Goal: Communication & Community: Answer question/provide support

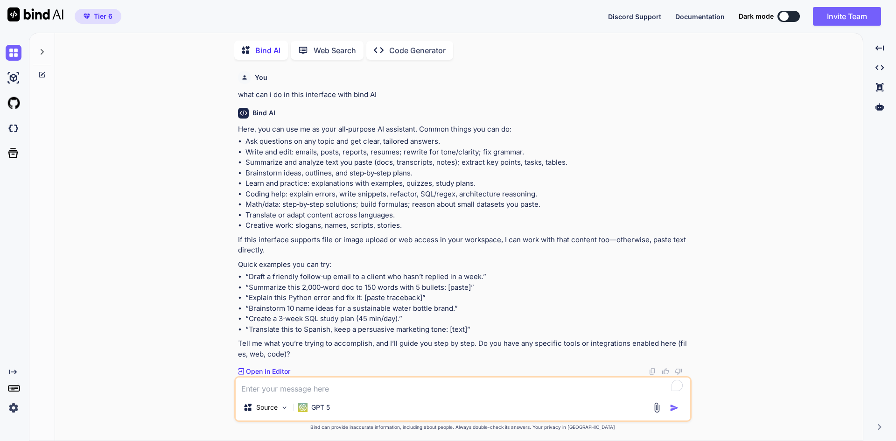
scroll to position [213, 0]
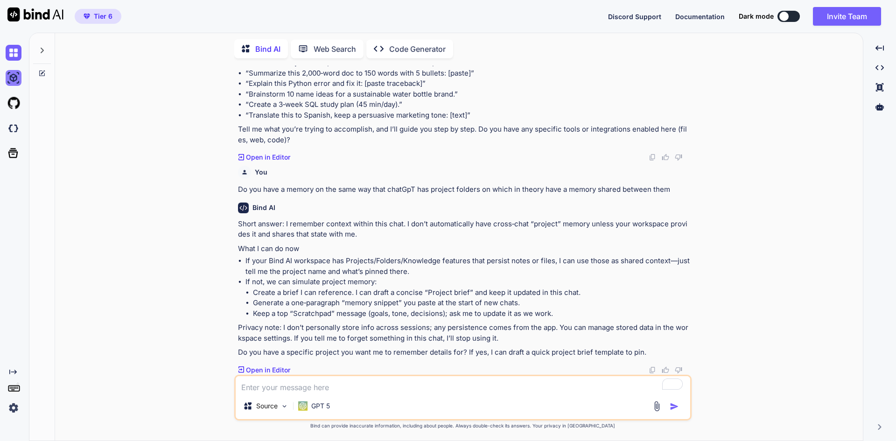
click at [18, 82] on img at bounding box center [14, 78] width 16 height 16
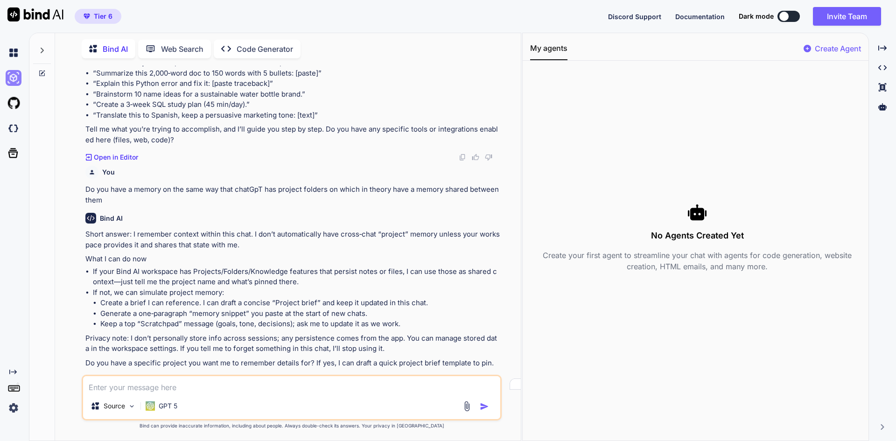
scroll to position [223, 0]
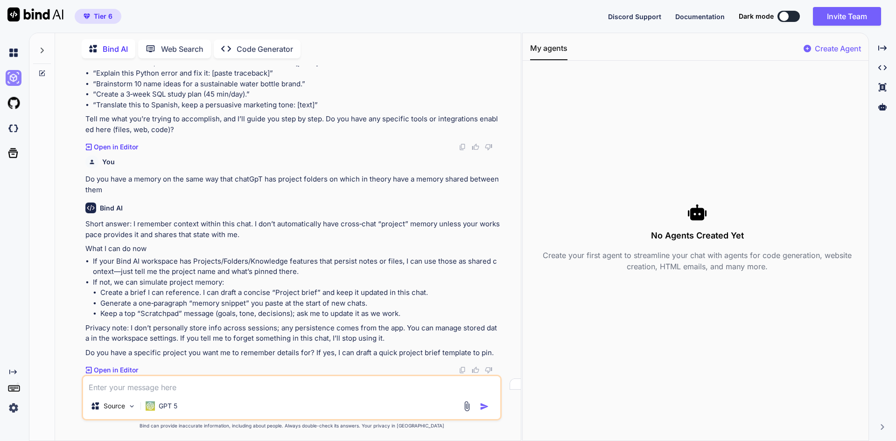
type textarea "x"
click at [12, 129] on img at bounding box center [14, 128] width 16 height 16
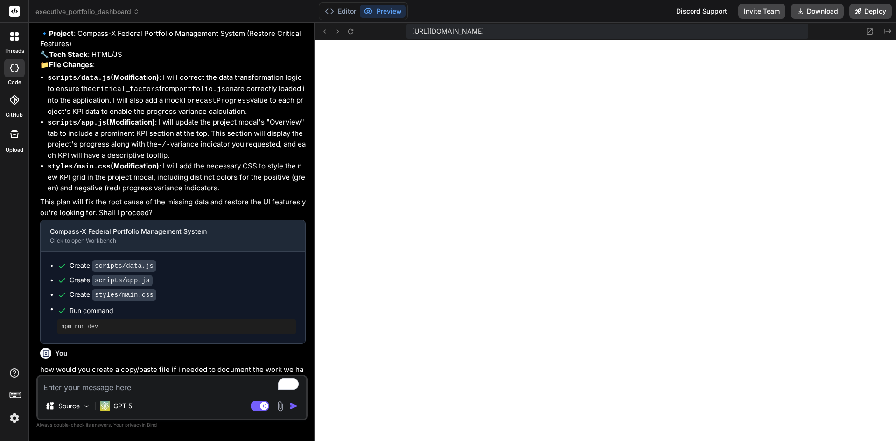
scroll to position [390, 0]
click at [100, 384] on textarea "To enrich screen reader interactions, please activate Accessibility in Grammarl…" at bounding box center [172, 384] width 268 height 17
click at [163, 388] on textarea "To enrich screen reader interactions, please activate Accessibility in Grammarl…" at bounding box center [172, 384] width 268 height 17
type textarea "x"
type textarea "Hey,"
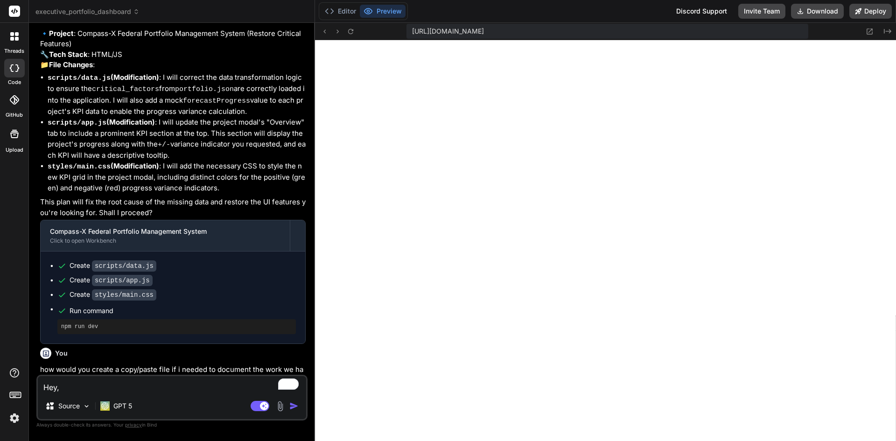
type textarea "x"
type textarea "Hey, question for you,"
type textarea "x"
type textarea "Hey, question for you, if I want"
type textarea "x"
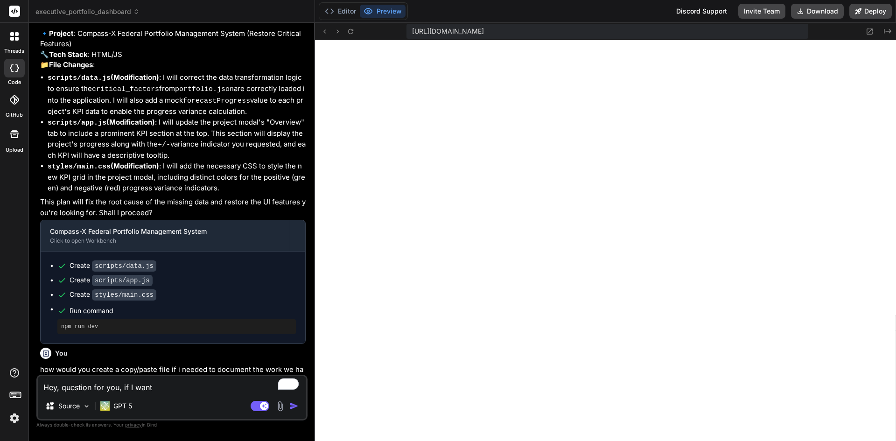
type textarea "Hey, question for you, if I want to"
type textarea "x"
type textarea "Hey, question for you, if I want to walk all of the"
type textarea "x"
type textarea "Hey, question for you, if I want to walk all of the functionality"
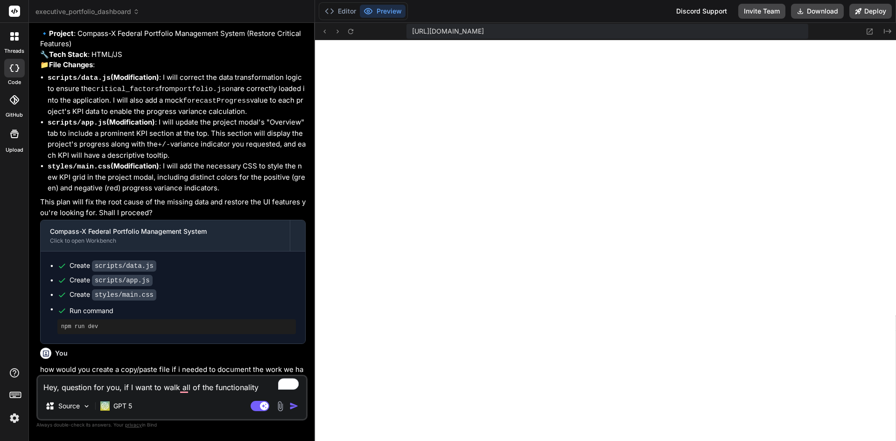
type textarea "x"
type textarea "Hey, question for you, if I want to walk all of the functionality and data"
type textarea "x"
type textarea "Hey, question for you, if I want to alk all of the functionality and data"
type textarea "x"
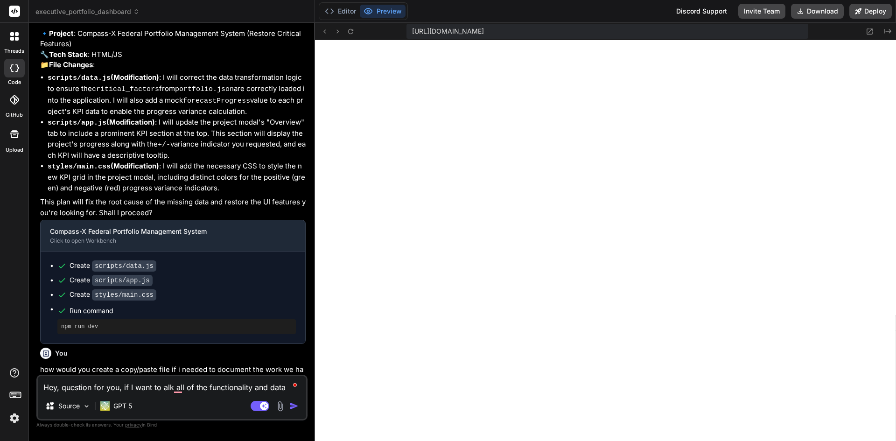
type textarea "Hey, question for you, if I want to lk all of the functionality and data"
type textarea "x"
type textarea "Hey, question for you, if I want to k all of the functionality and data"
type textarea "x"
type textarea "Hey, question for you, if I want to all of the functionality and data"
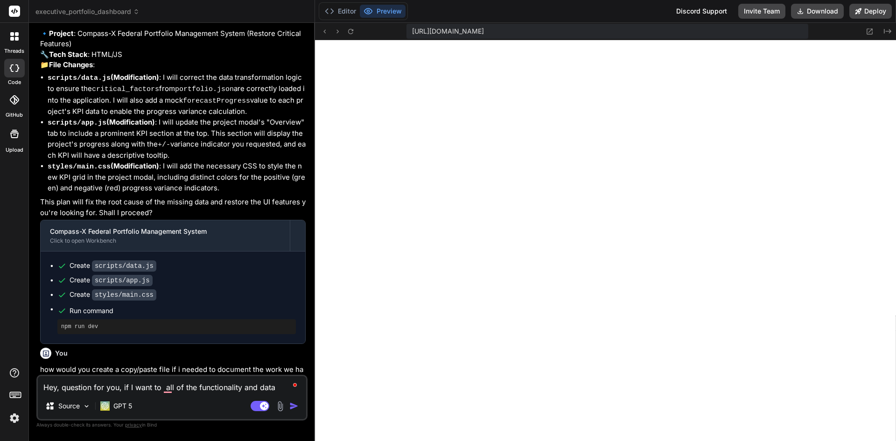
type textarea "x"
type textarea "Hey, question for you, if I want to l all of the functionality and data"
type textarea "x"
type textarea "Hey, question for you, if I want to lo all of the functionality and data"
type textarea "x"
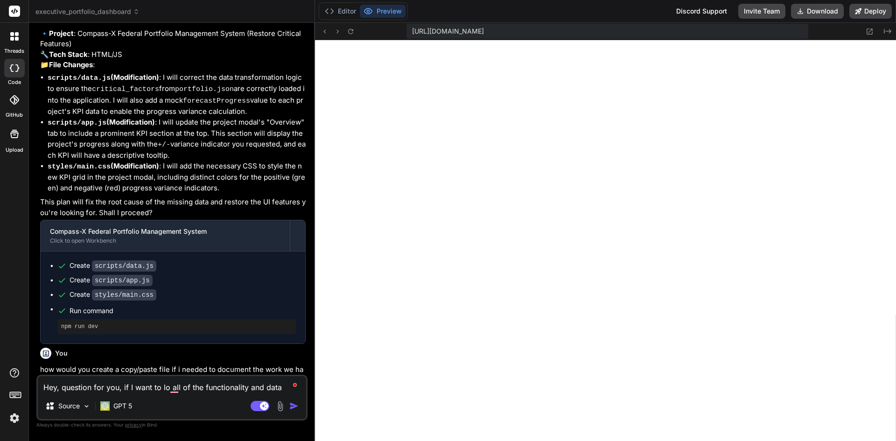
type textarea "Hey, question for you, if I want to loc all of the functionality and data"
type textarea "x"
type textarea "Hey, question for you, if I want to lock all of the functionality and data"
type textarea "x"
type textarea "Hey, question for you, if I want to lock all of the functionality and data,"
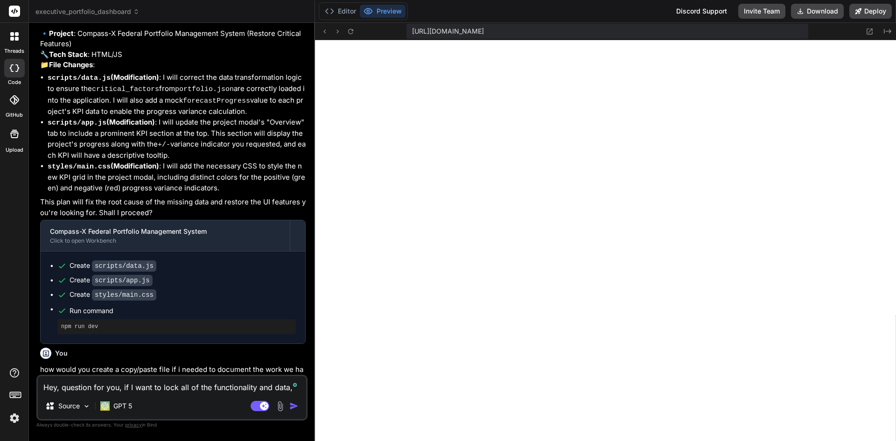
type textarea "x"
type textarea "Hey, question for you, if I want to lock all of the functionality and data,"
type textarea "x"
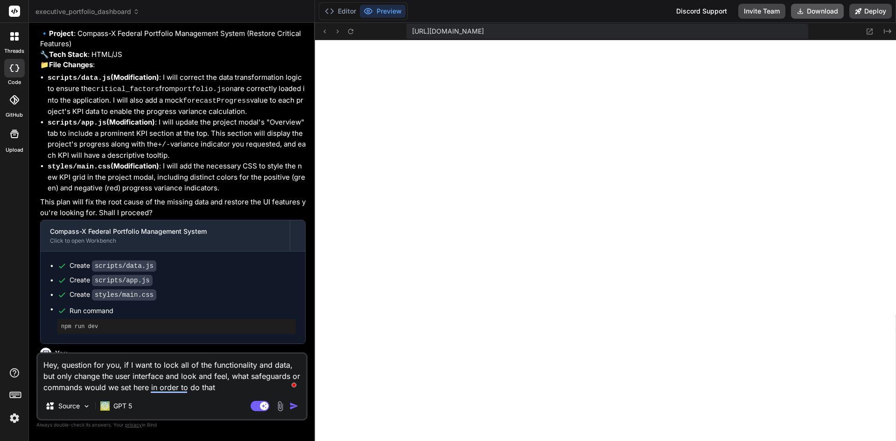
type textarea "Hey, question for you, if I want to lock all of the functionality and data, but…"
click at [816, 9] on button "Download" at bounding box center [817, 11] width 53 height 15
click at [296, 405] on img "button" at bounding box center [293, 405] width 9 height 9
type textarea "x"
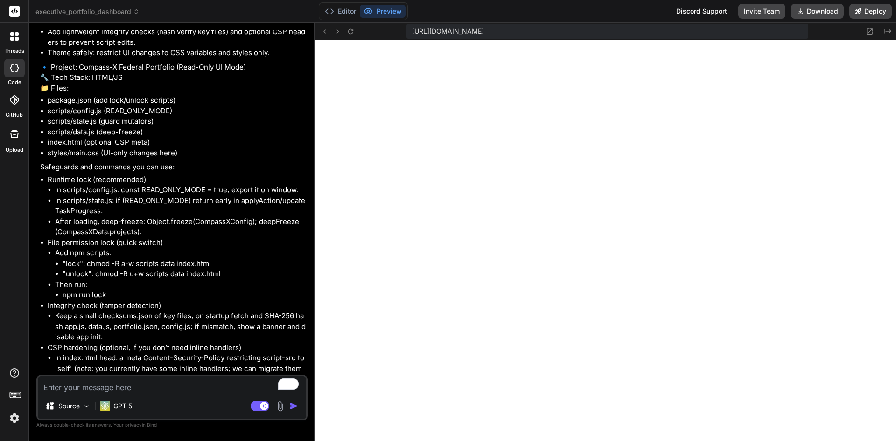
scroll to position [1722, 0]
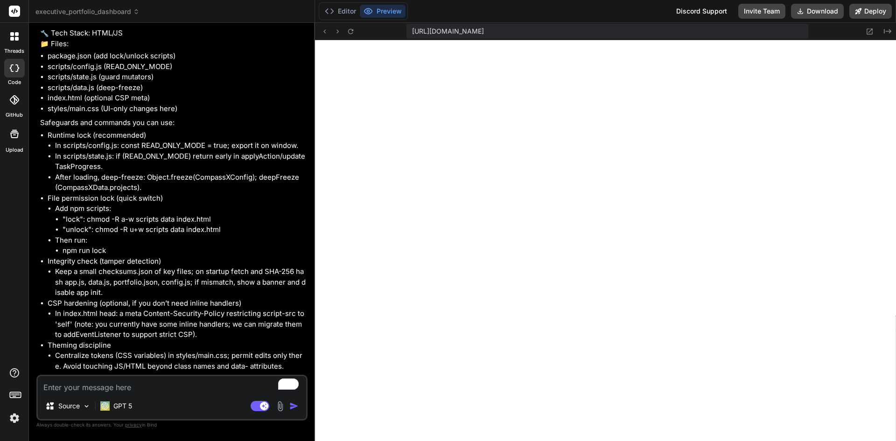
click at [111, 386] on textarea "To enrich screen reader interactions, please activate Accessibility in Grammarl…" at bounding box center [172, 384] width 268 height 17
type textarea "x"
type textarea "Yes let's go ahead and do this. I want to"
type textarea "x"
type textarea "Yes let's go ahead and do this. I want to increase the font size"
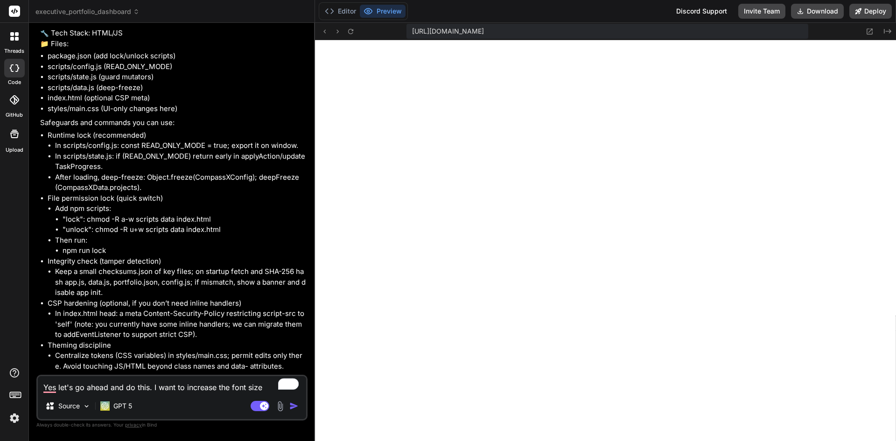
type textarea "x"
type textarea "Yes let's go ahead and do this. I want to increase the font size throughout the…"
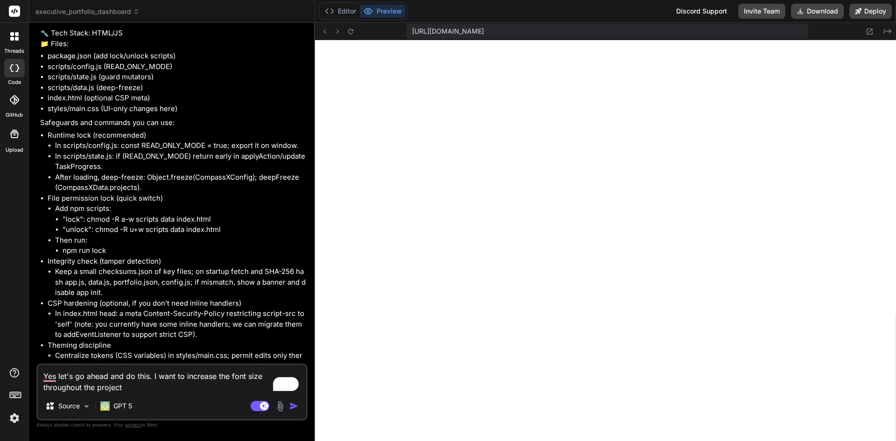
type textarea "x"
type textarea "Yes let's go ahead and do this. I want to increase the font size throughout the…"
type textarea "x"
type textarea "Yes let's go ahead and do this. I want to increase the font size throughout the…"
type textarea "x"
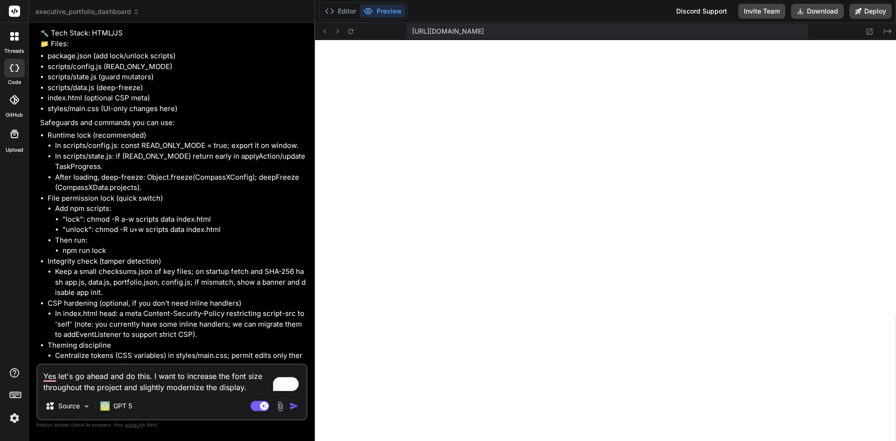
type textarea "Yes let's go ahead and do this. I want to increase the font size throughout the…"
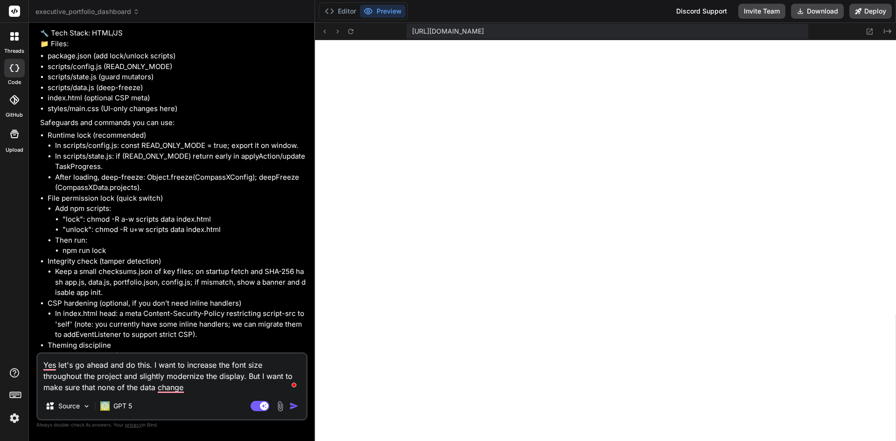
type textarea "x"
type textarea "Yes let's go ahead and do this. I want to increase the font size throughout the…"
type textarea "x"
type textarea "Yes let's go ahead and do this. I want to increase the font size throughout the…"
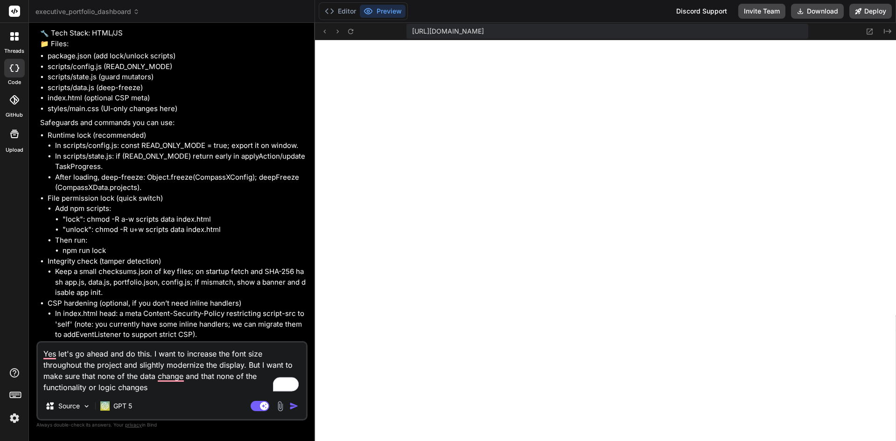
type textarea "x"
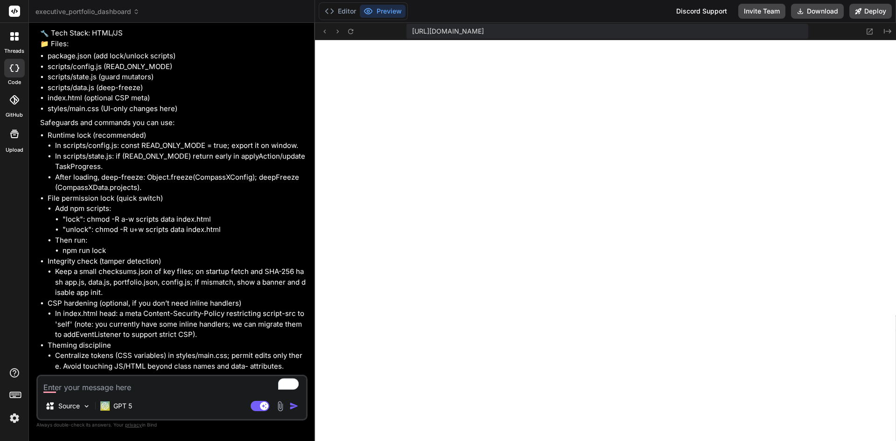
scroll to position [1840, 0]
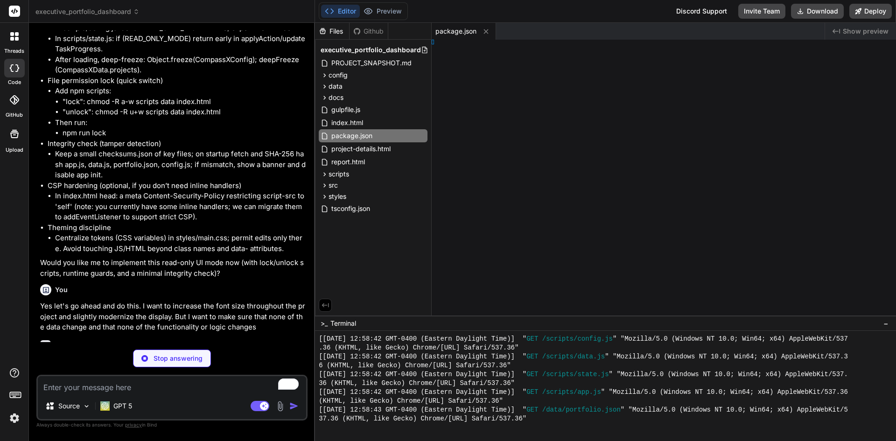
type textarea "x"
type textarea "js)');"
type textarea "x"
type textarea "nfig;"
type textarea "x"
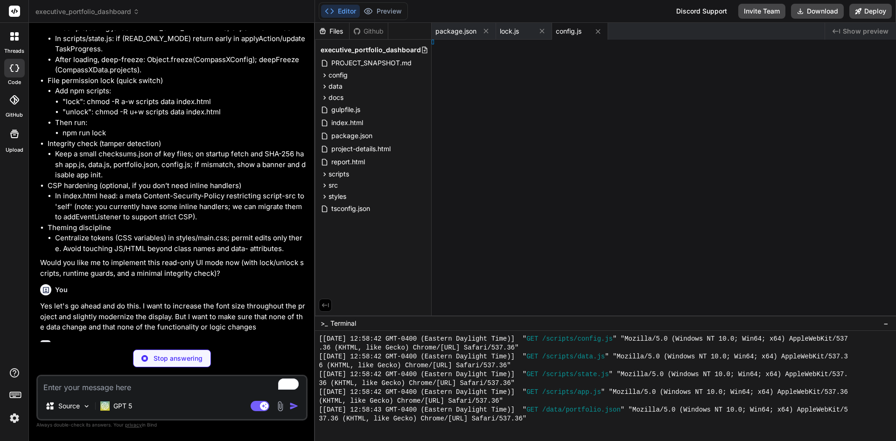
type textarea "State;"
type textarea "x"
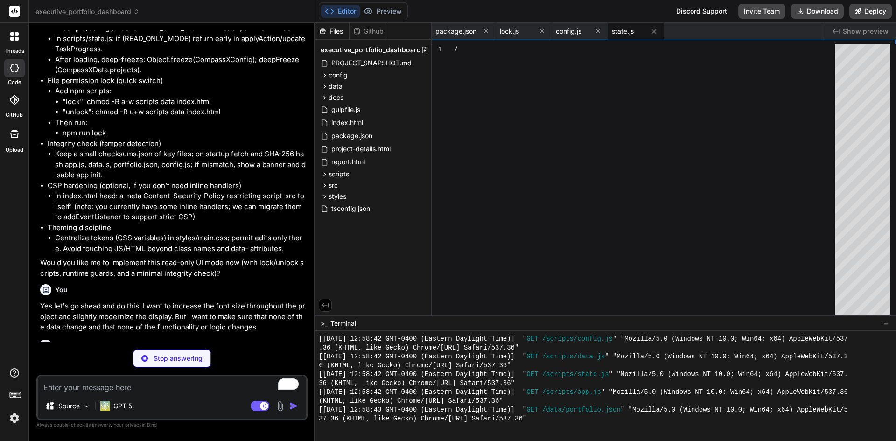
type textarea "} }; } } window.CompassXState = CompassXState;"
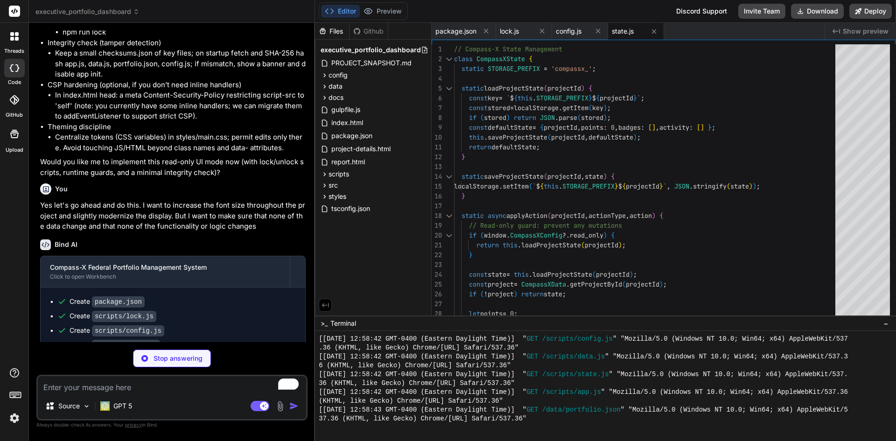
scroll to position [1949, 0]
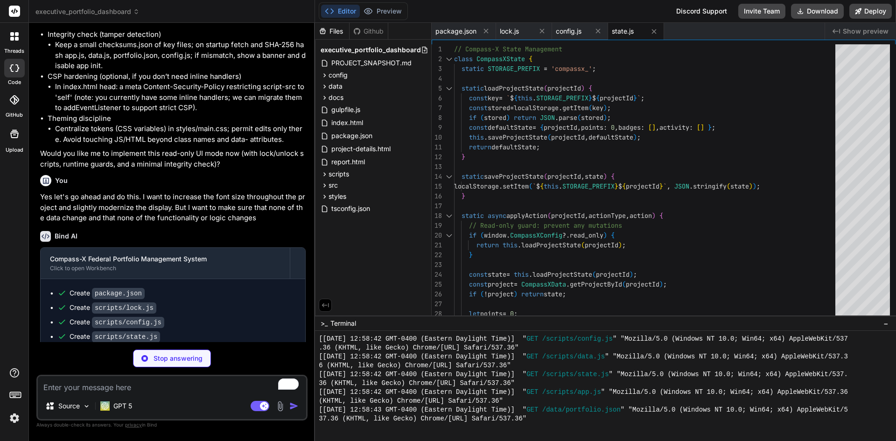
type textarea "x"
type textarea "// Instantiate and expose the data manager const CompassXData = new CompassXDat…"
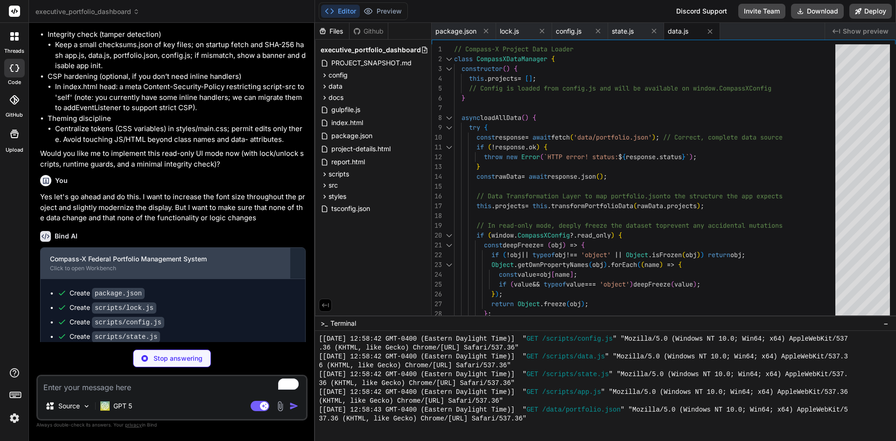
scroll to position [1963, 0]
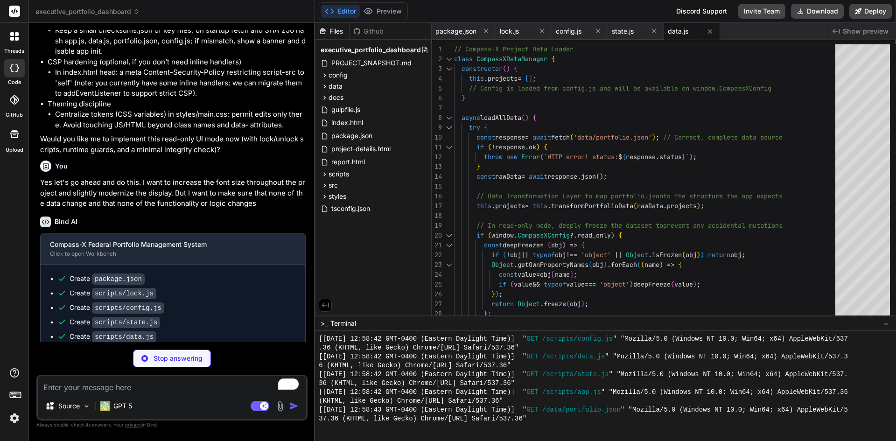
type textarea "x"
type textarea "border: none; } .report-page { padding: 0; } }"
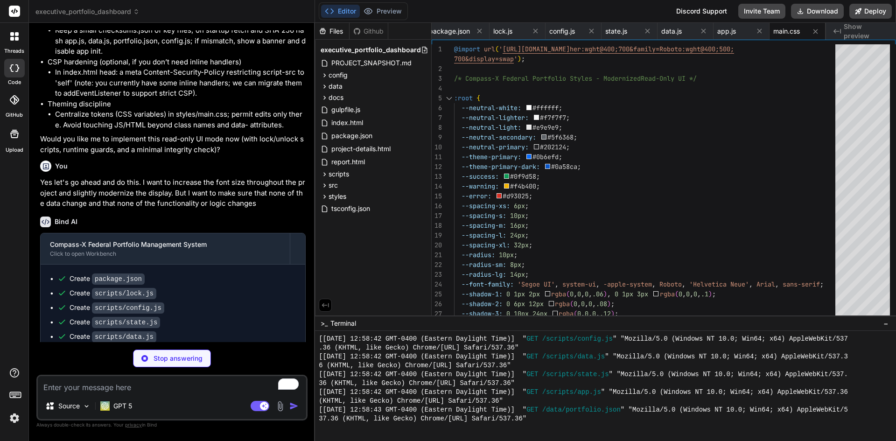
scroll to position [1992, 0]
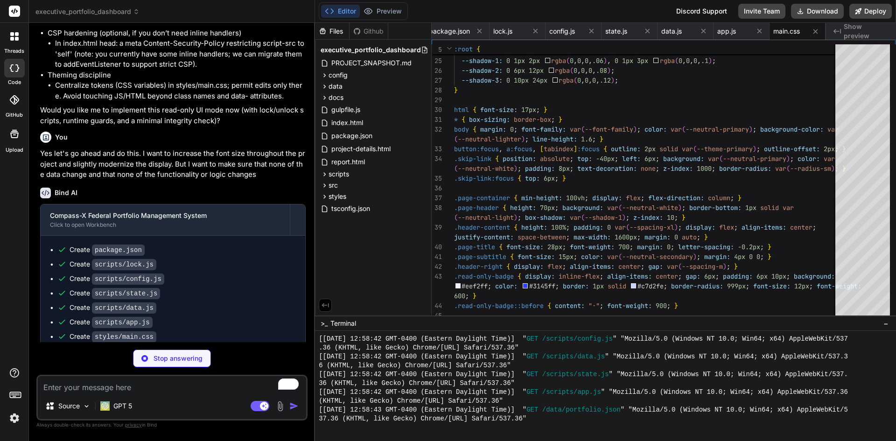
click at [16, 419] on img at bounding box center [15, 418] width 16 height 16
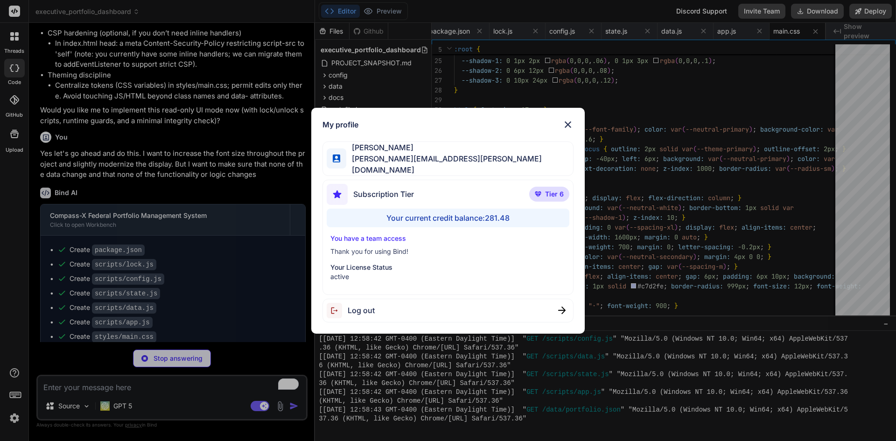
type textarea "x"
type textarea "<script src="scripts/config.js"></script> <script src="scripts/data.js"></scrip…"
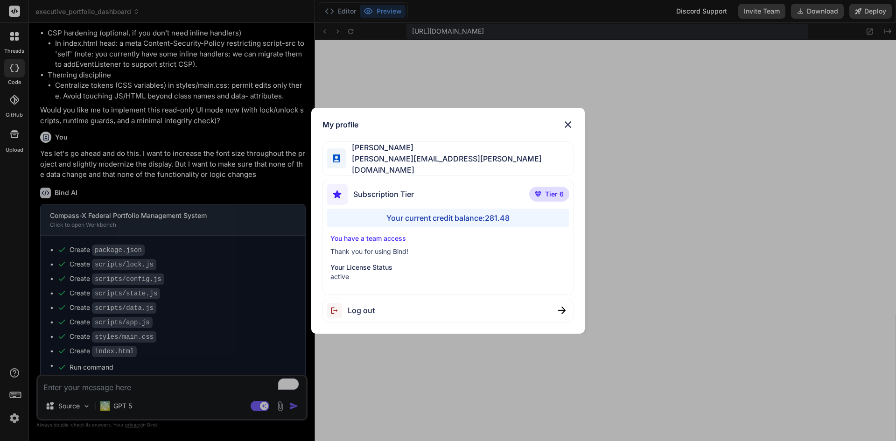
scroll to position [940, 0]
click at [566, 130] on img at bounding box center [567, 124] width 11 height 11
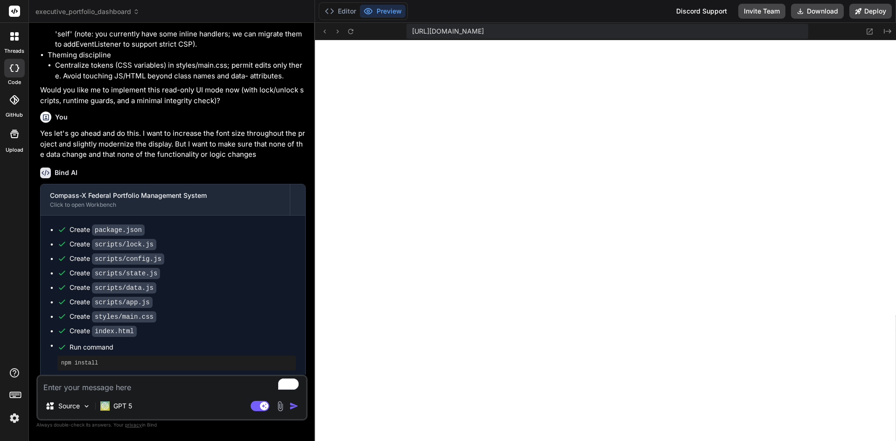
scroll to position [2029, 0]
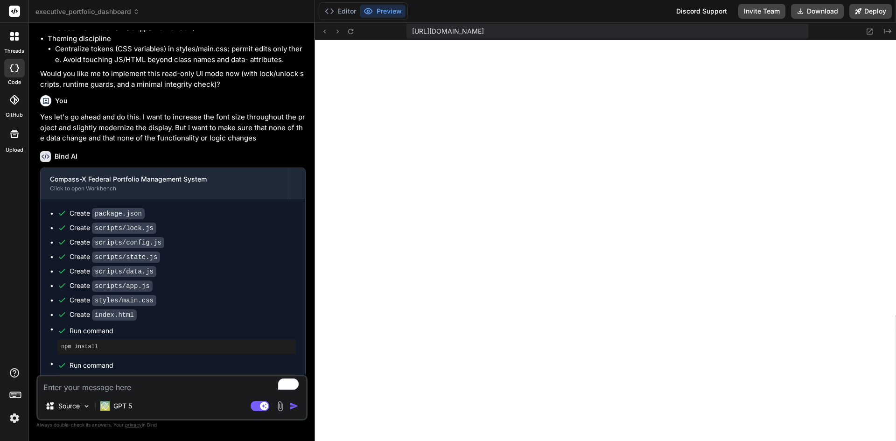
click at [112, 384] on textarea "To enrich screen reader interactions, please activate Accessibility in Grammarl…" at bounding box center [172, 384] width 268 height 17
type textarea "x"
type textarea "g"
type textarea "x"
type textarea "gr"
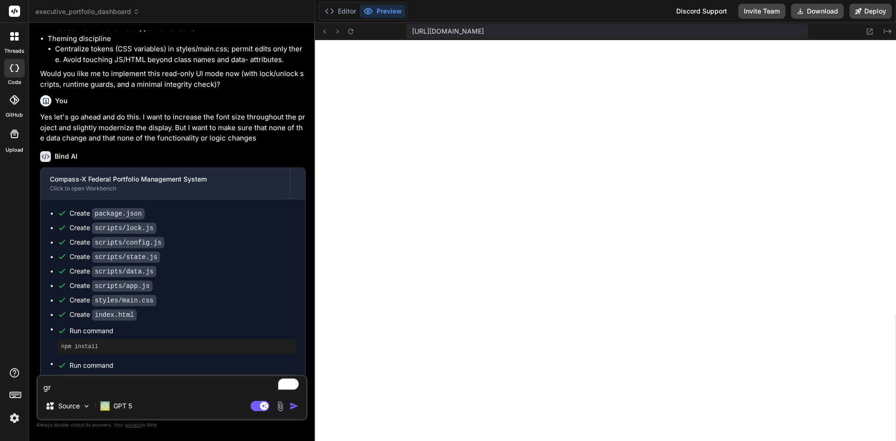
type textarea "x"
type textarea "gre"
type textarea "x"
type textarea "grea"
type textarea "x"
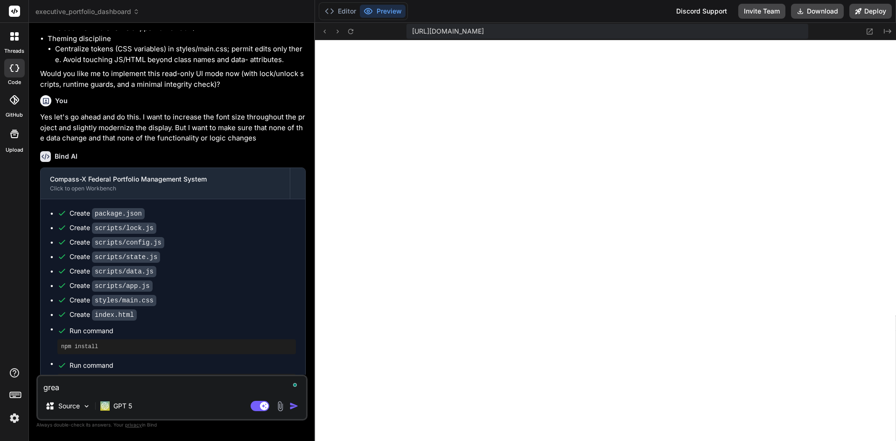
type textarea "great"
type textarea "x"
type textarea "great"
type textarea "x"
type textarea "great"
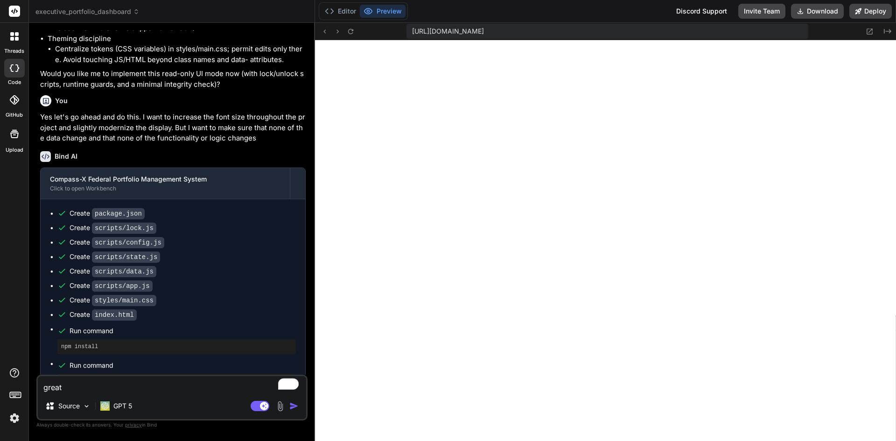
type textarea "x"
type textarea "great,"
type textarea "x"
type textarea "great,"
type textarea "x"
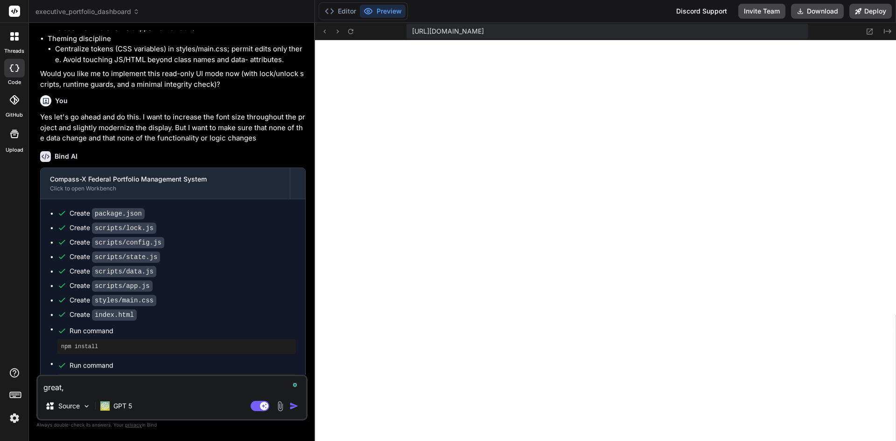
type textarea "great, c"
type textarea "x"
type textarea "great, co"
type textarea "x"
type textarea "great, cou"
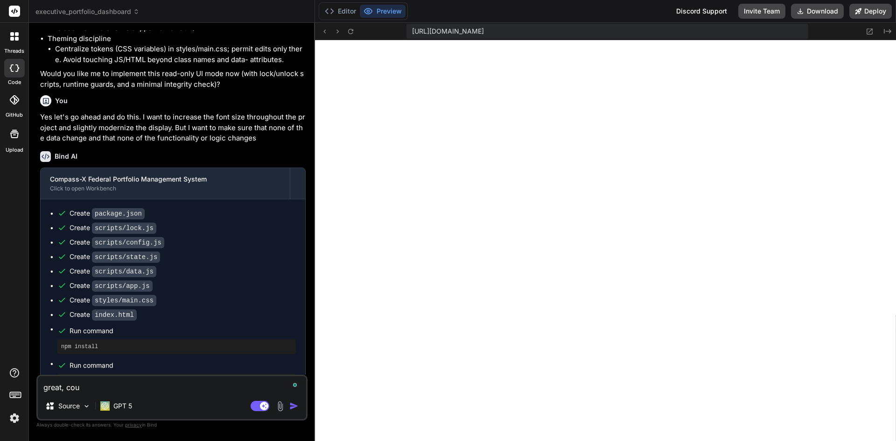
type textarea "x"
type textarea "great, coup"
type textarea "x"
type textarea "great, coupl"
type textarea "x"
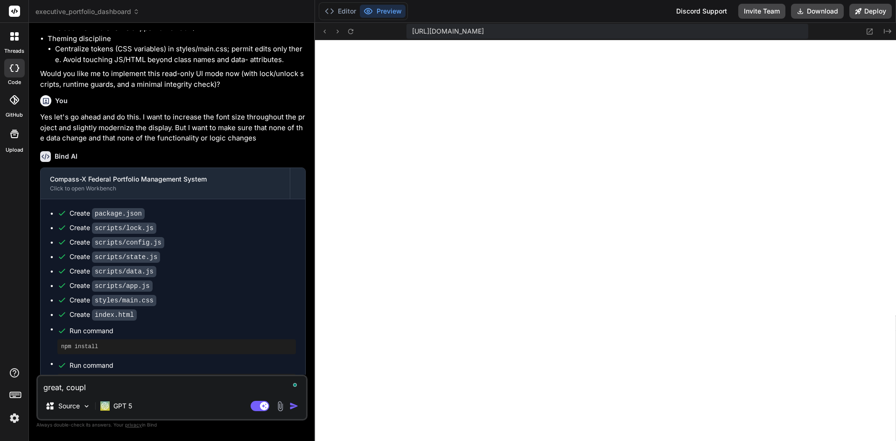
type textarea "great, couple"
type textarea "x"
type textarea "great, couple"
type textarea "x"
type textarea "great, couple c"
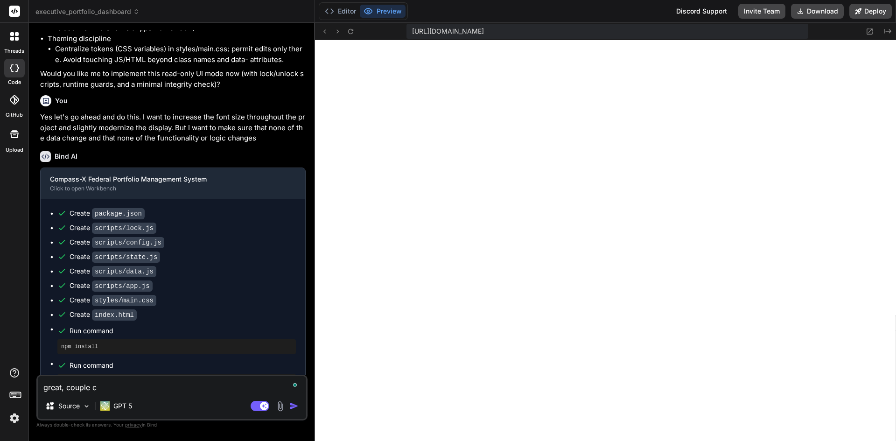
type textarea "x"
type textarea "great, couple ch"
type textarea "x"
type textarea "great, couple cha"
type textarea "x"
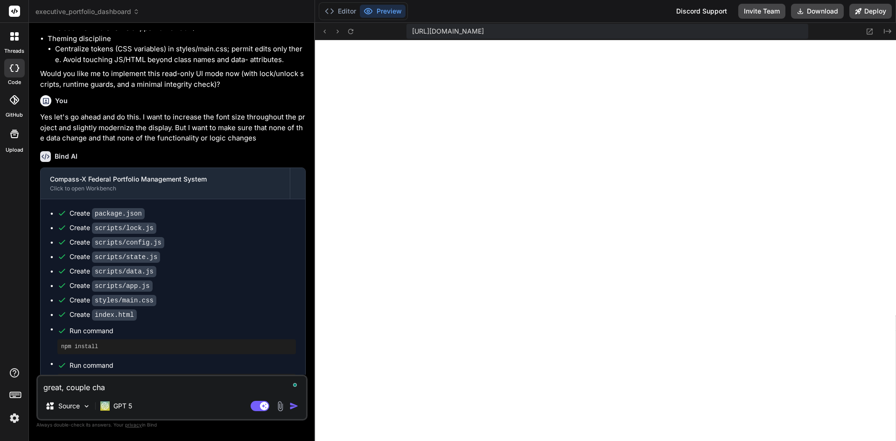
type textarea "great, couple chan"
type textarea "x"
type textarea "great, couple chang"
type textarea "x"
type textarea "great, couple change"
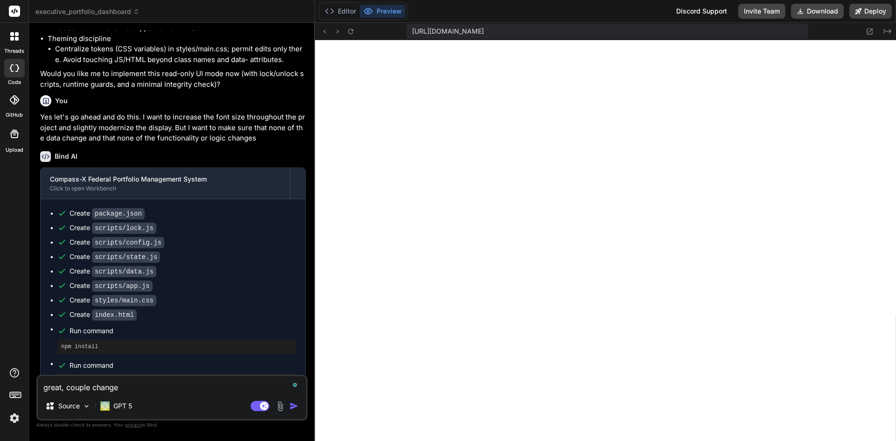
type textarea "x"
type textarea "great, couple changes"
type textarea "x"
type textarea "great, couple changes"
type textarea "x"
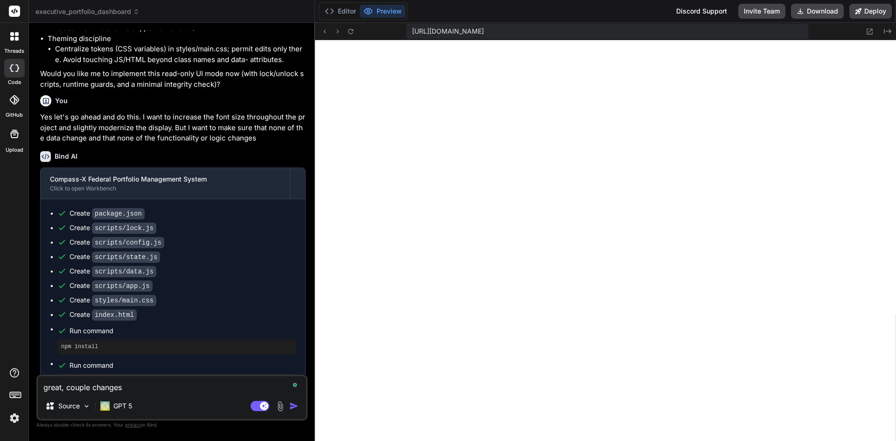
type textarea "great, couple changes t"
type textarea "x"
type textarea "great, couple changes to"
type textarea "x"
type textarea "great, couple changes to"
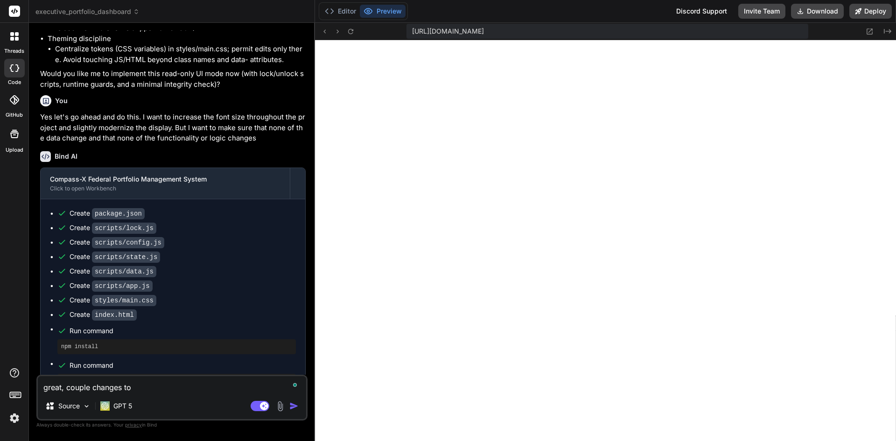
type textarea "x"
type textarea "great, couple changes to t"
type textarea "x"
type textarea "great, couple changes to th"
type textarea "x"
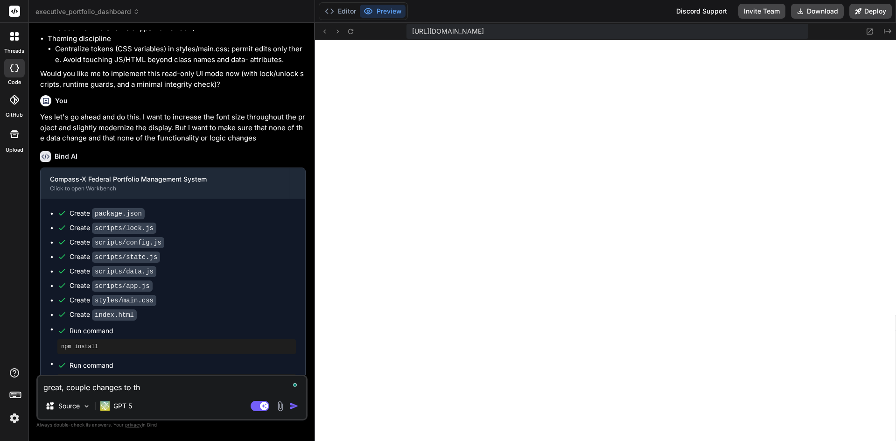
type textarea "great, couple changes to the"
type textarea "x"
type textarea "great, couple changes to the"
type textarea "x"
type textarea "great, couple changes to the U"
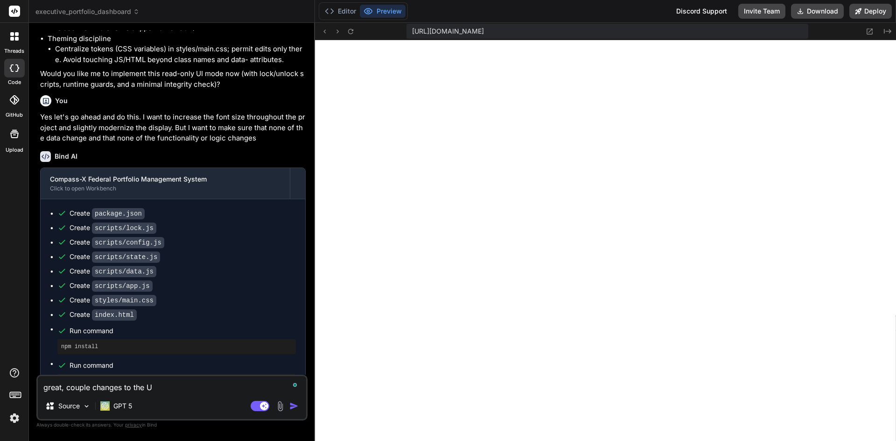
type textarea "x"
type textarea "great, couple changes to the UI"
type textarea "x"
type textarea "great, couple changes to the UI"
type textarea "x"
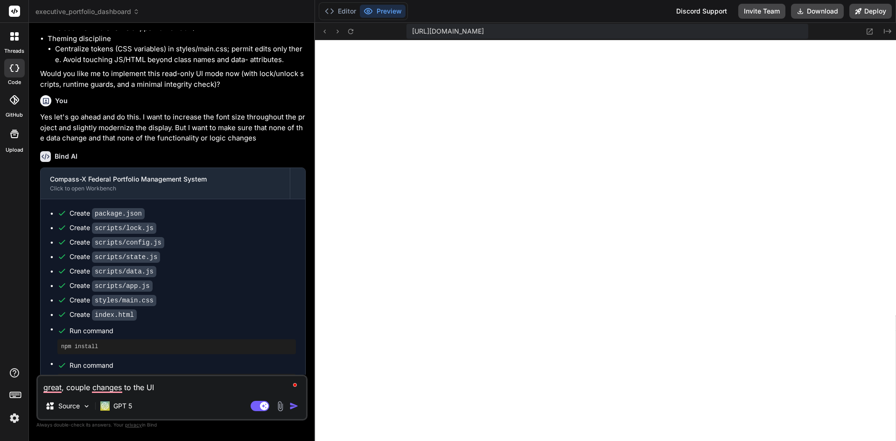
type textarea "great, couple changes to the UI a"
type textarea "x"
type textarea "great, couple changes to the UI at"
type textarea "x"
type textarea "great, couple changes to the UI at"
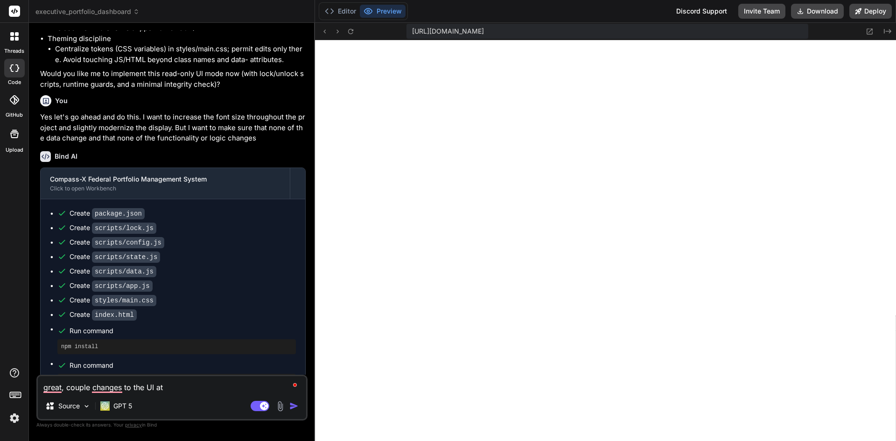
type textarea "x"
type textarea "great, couple changes to the UI at t"
type textarea "x"
type textarea "great, couple changes to the UI at th"
type textarea "x"
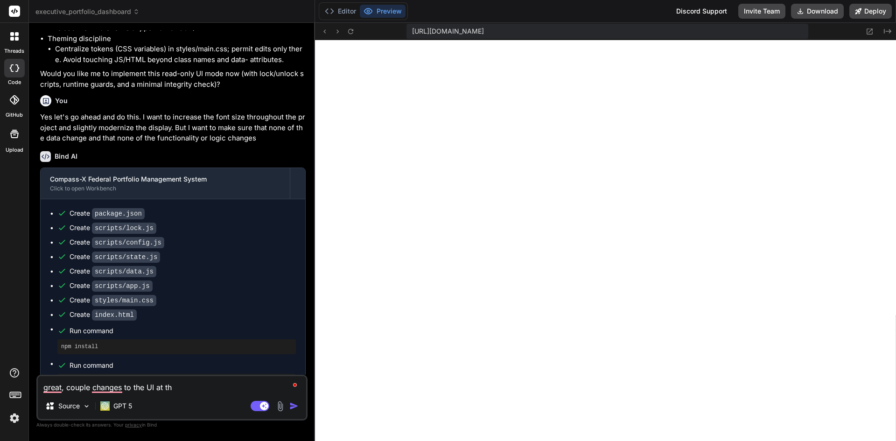
type textarea "great, couple changes to the UI at thi"
type textarea "x"
type textarea "great, couple changes to the UI at this"
type textarea "x"
type textarea "great, couple changes to the UI at this"
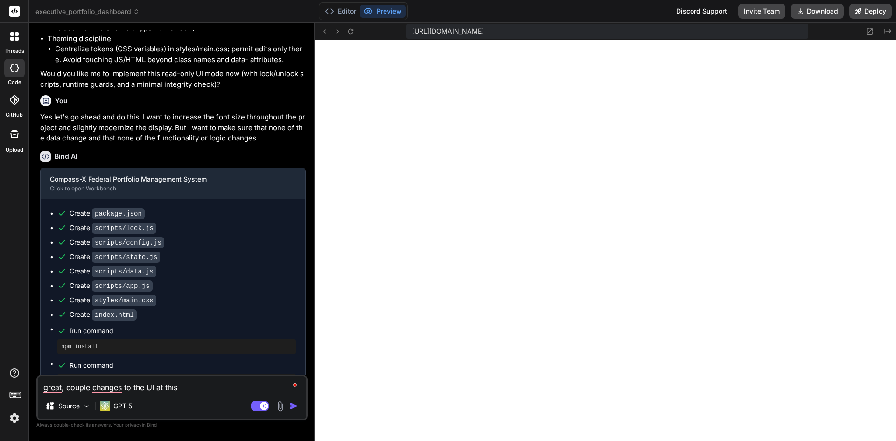
type textarea "x"
type textarea "great, couple changes to the UI at this p"
type textarea "x"
type textarea "great, couple changes to the UI at this po"
type textarea "x"
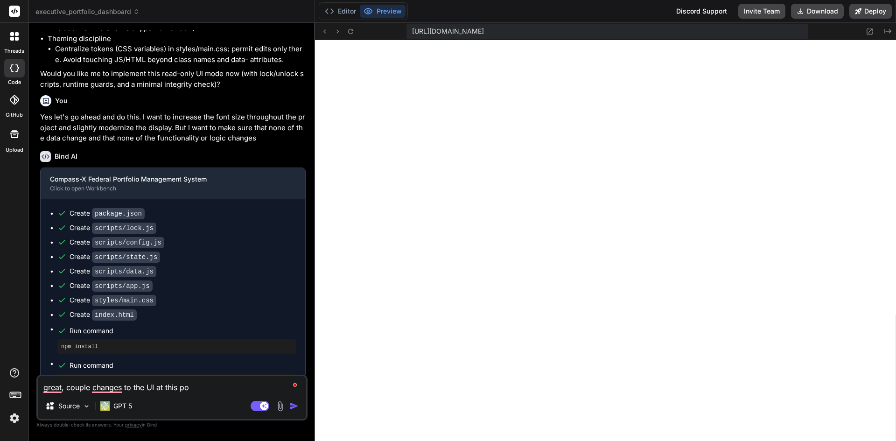
type textarea "great, couple changes to the UI at this poi"
type textarea "x"
type textarea "great, couple changes to the UI at this poin"
type textarea "x"
type textarea "great, couple changes to the UI at this point"
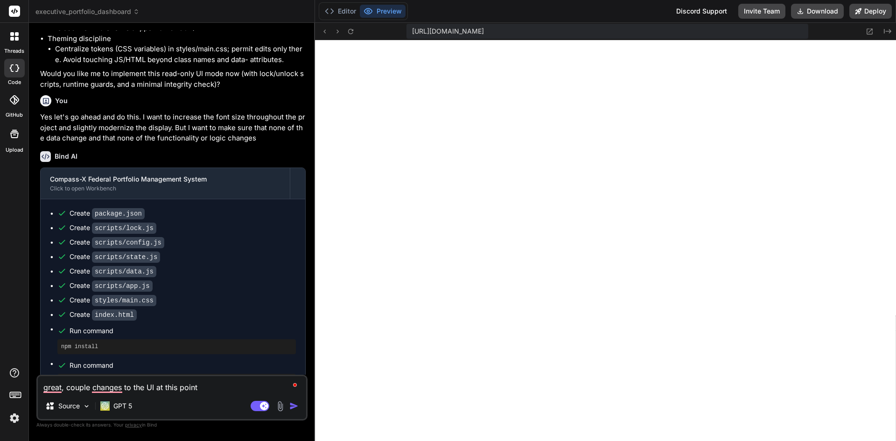
type textarea "x"
type textarea "great, couple changes to the UI at this point"
type textarea "x"
type textarea "great, couple changes to the UI at this point p"
type textarea "x"
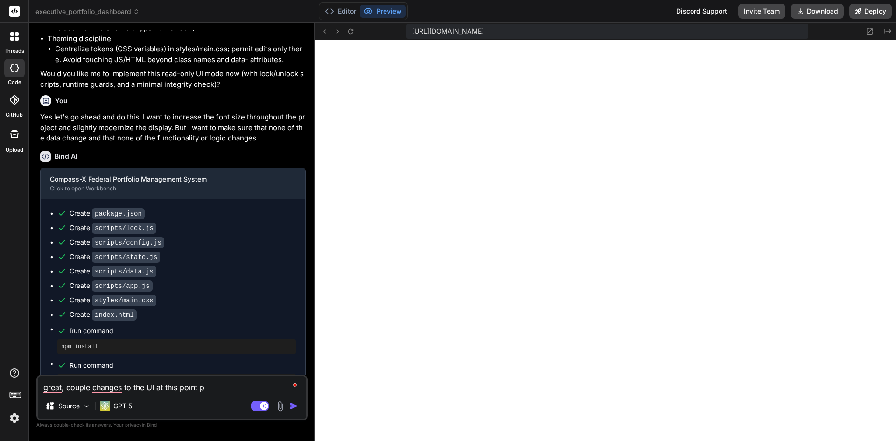
type textarea "great, couple changes to the UI at this point pl"
type textarea "x"
type textarea "great, couple changes to the UI at this point ple"
type textarea "x"
type textarea "great, couple changes to the UI at this point plea"
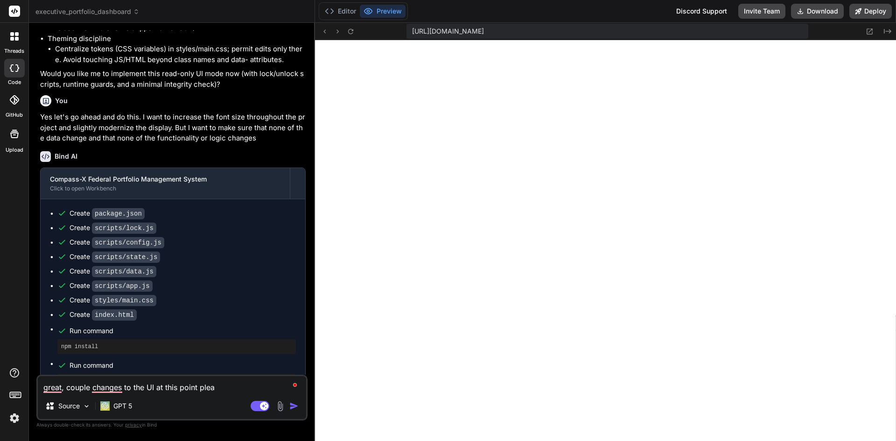
type textarea "x"
type textarea "great, couple changes to the UI at this point pleas"
type textarea "x"
type textarea "great, couple changes to the UI at this point please"
type textarea "x"
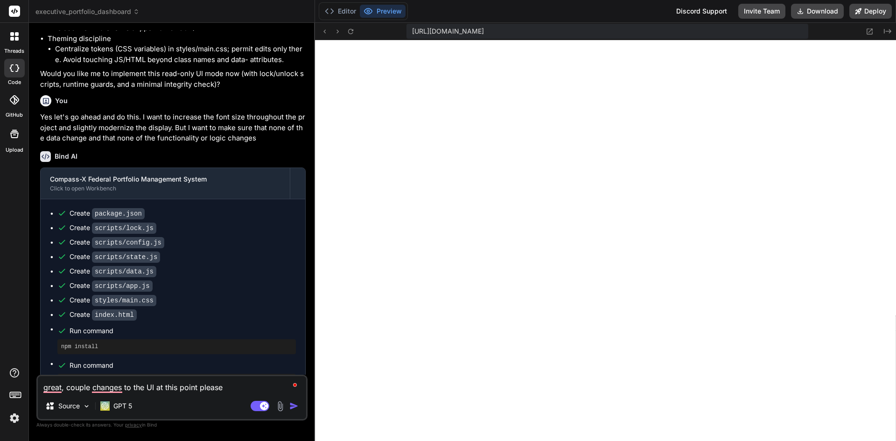
type textarea "great, couple changes to the UI at this point please."
type textarea "x"
type textarea "great, couple changes to the UI at this point please."
type textarea "x"
type textarea "great, couple changes to the UI at this point please."
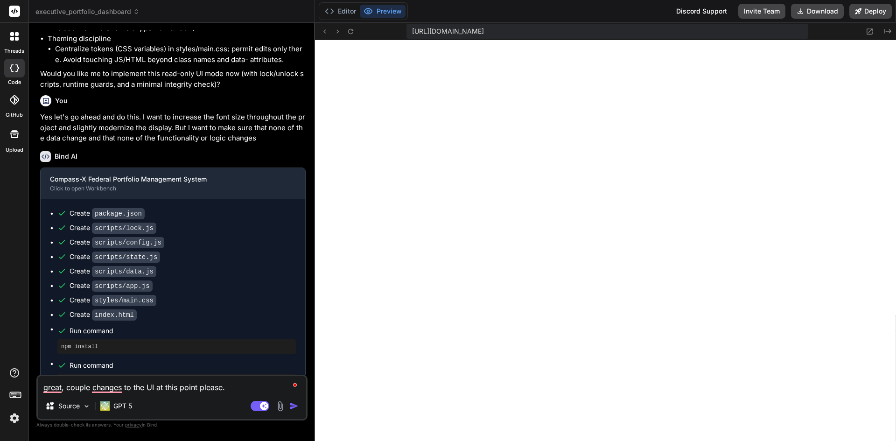
type textarea "x"
type textarea "great, couple changes to the UI at this point please. 1"
type textarea "x"
type textarea "great, couple changes to the UI at this point please. 1:"
type textarea "x"
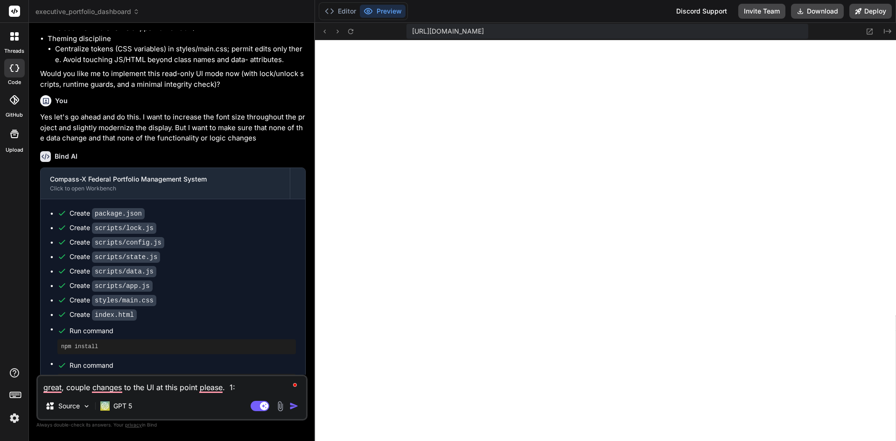
type textarea "great, couple changes to the UI at this point please. 1:"
type textarea "x"
type textarea "great, couple changes to the UI at this point please. 1: l"
type textarea "x"
type textarea "great, couple changes to the UI at this point please. 1: le"
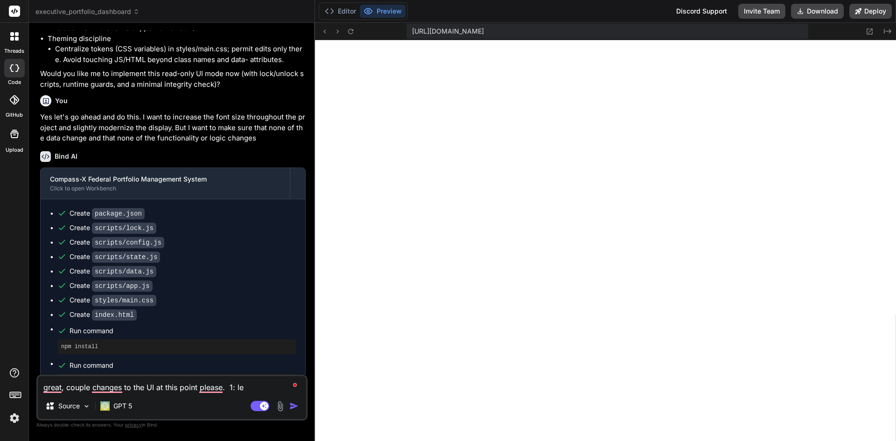
type textarea "x"
type textarea "great, couple changes to the UI at this point please. 1: let"
type textarea "x"
type textarea "great, couple changes to the UI at this point please. 1: let'"
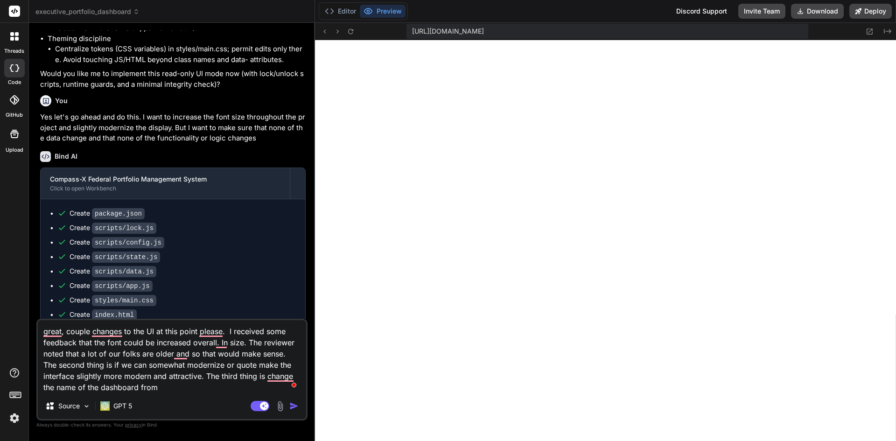
paste textarea "USDA ERPO Portfolio Dashboard"
click at [158, 387] on textarea "great, couple changes to the UI at this point please. I received some feedback …" at bounding box center [172, 356] width 268 height 73
paste textarea "Compass-X Federal Portfolio"
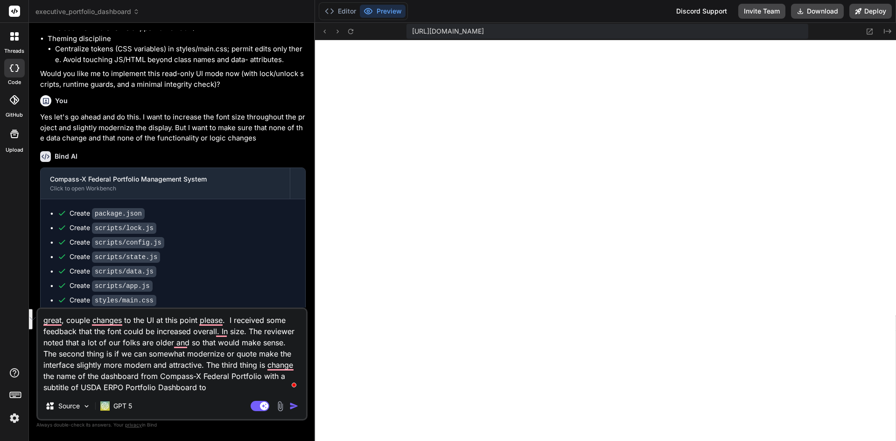
drag, startPoint x: 218, startPoint y: 389, endPoint x: 154, endPoint y: 377, distance: 65.0
click at [154, 377] on textarea "great, couple changes to the UI at this point please. I received some feedback …" at bounding box center [172, 351] width 268 height 84
click at [227, 384] on textarea "great, couple changes to the UI at this point please. I received some feedback …" at bounding box center [172, 351] width 268 height 84
paste textarea "Compass-X Federal Portfolio with a subtitle of USDA ERPO Portfolio Dashboard to"
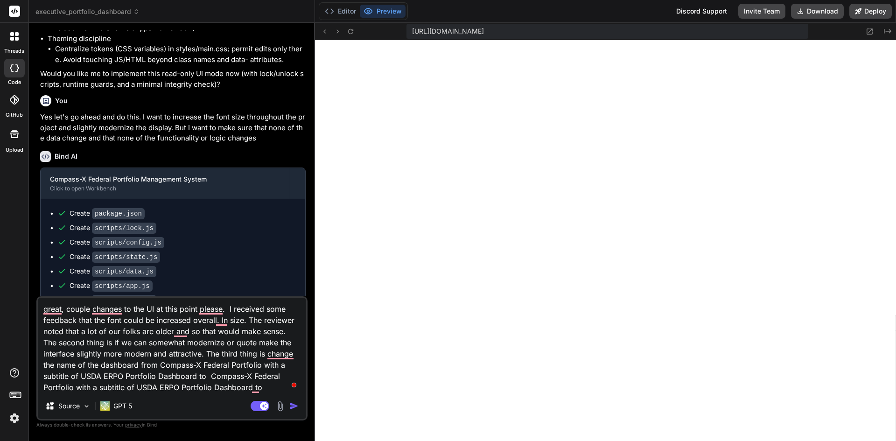
click at [214, 388] on textarea "great, couple changes to the UI at this point please. I received some feedback …" at bounding box center [172, 345] width 268 height 95
drag, startPoint x: 81, startPoint y: 379, endPoint x: 194, endPoint y: 375, distance: 113.0
click at [194, 375] on textarea "great, couple changes to the UI at this point please. I received some feedback …" at bounding box center [172, 345] width 268 height 95
drag, startPoint x: 135, startPoint y: 388, endPoint x: 259, endPoint y: 387, distance: 124.6
click at [259, 387] on textarea "great, couple changes to the UI at this point please. I received some feedback …" at bounding box center [172, 345] width 268 height 95
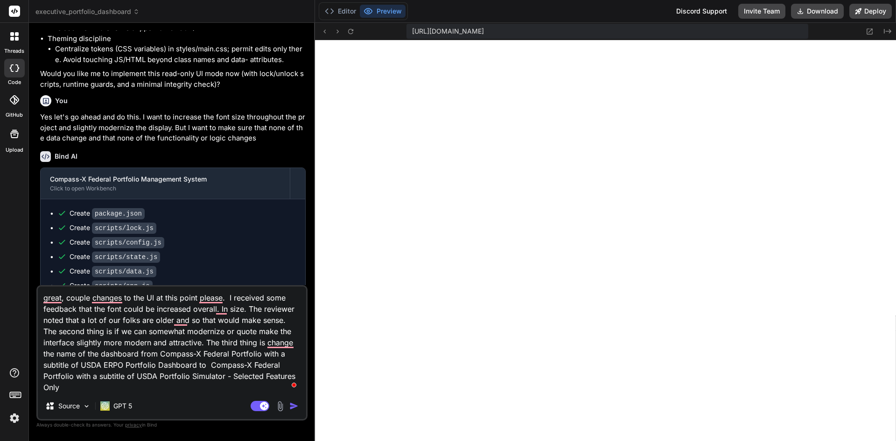
click at [292, 407] on img "button" at bounding box center [293, 405] width 9 height 9
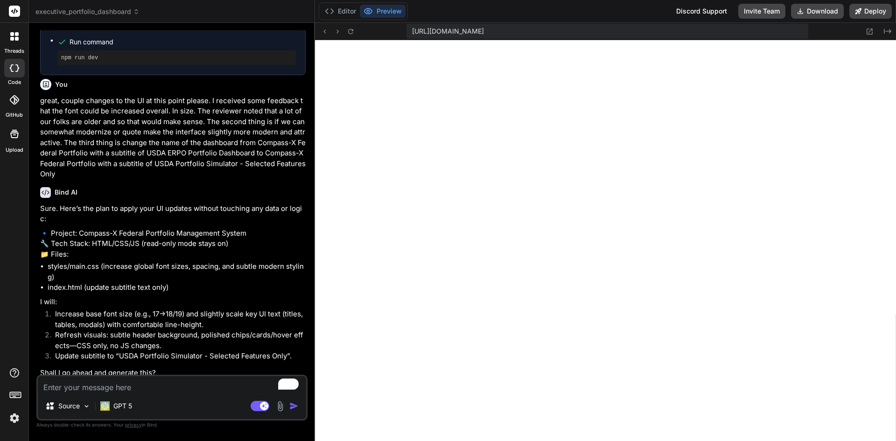
scroll to position [2355, 0]
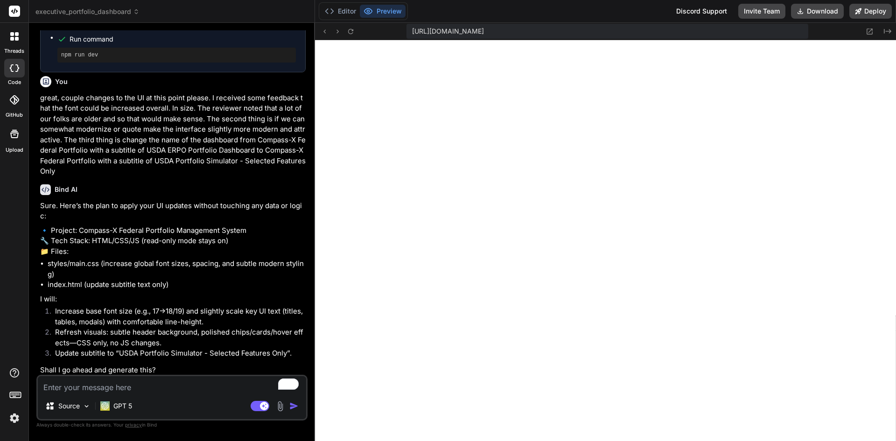
click at [134, 390] on textarea "To enrich screen reader interactions, please activate Accessibility in Grammarl…" at bounding box center [172, 384] width 268 height 17
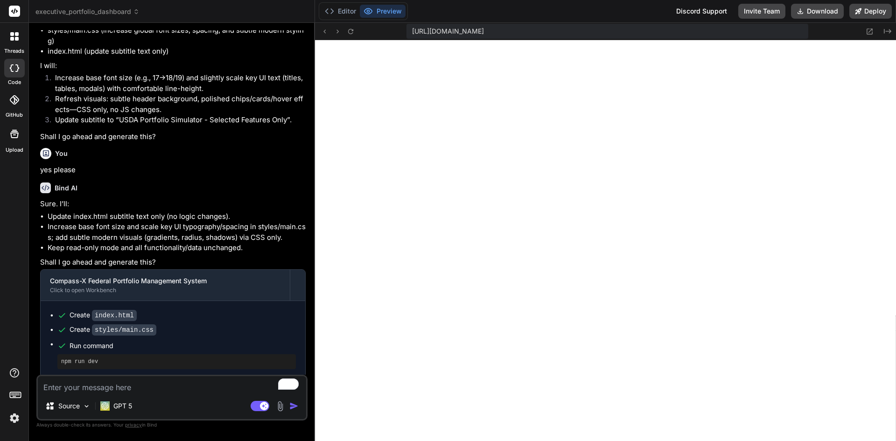
scroll to position [2590, 0]
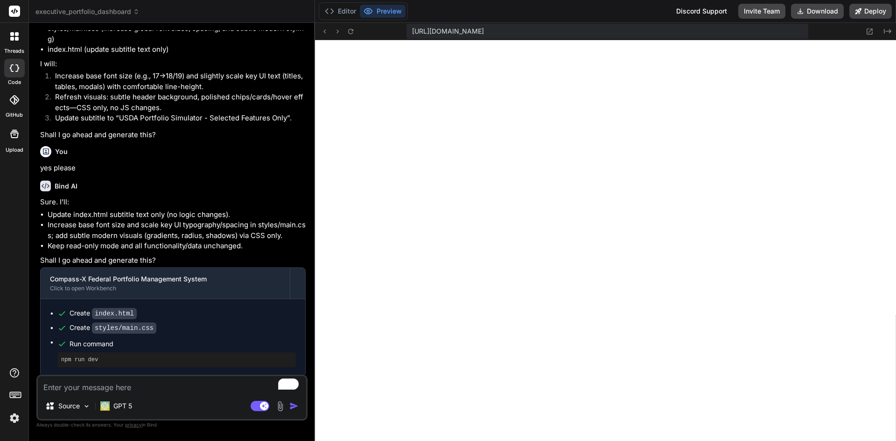
click at [159, 390] on textarea "To enrich screen reader interactions, please activate Accessibility in Grammarl…" at bounding box center [172, 384] width 268 height 17
click at [183, 387] on textarea "To enrich screen reader interactions, please activate Accessibility in Grammarl…" at bounding box center [172, 384] width 268 height 17
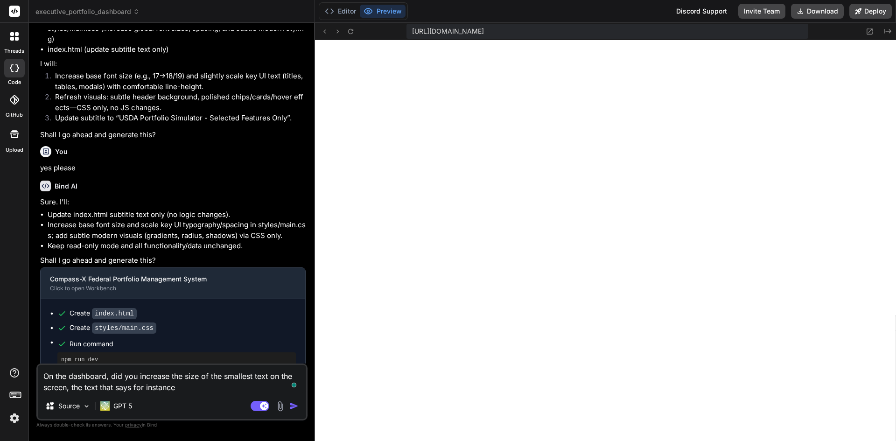
paste textarea "USDA Executive Sponsor"
click at [276, 385] on textarea "On the dashboard, did you increase the size of the smallest text on the screen,…" at bounding box center [172, 379] width 268 height 28
paste textarea "USDA Energy Programs"
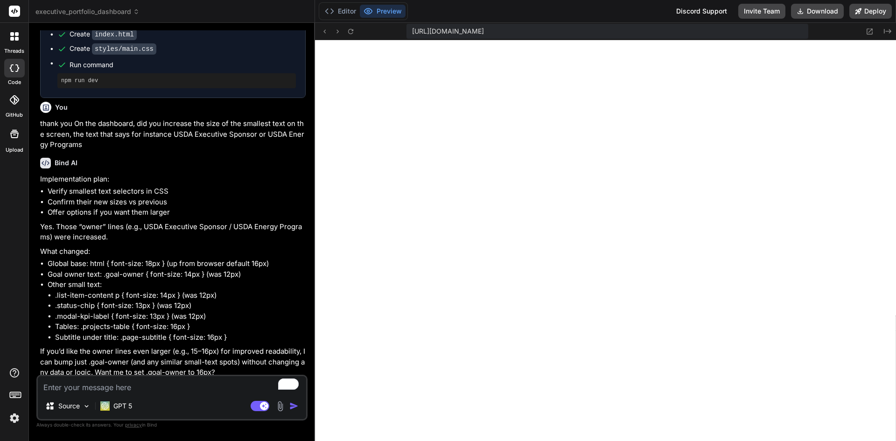
scroll to position [2871, 0]
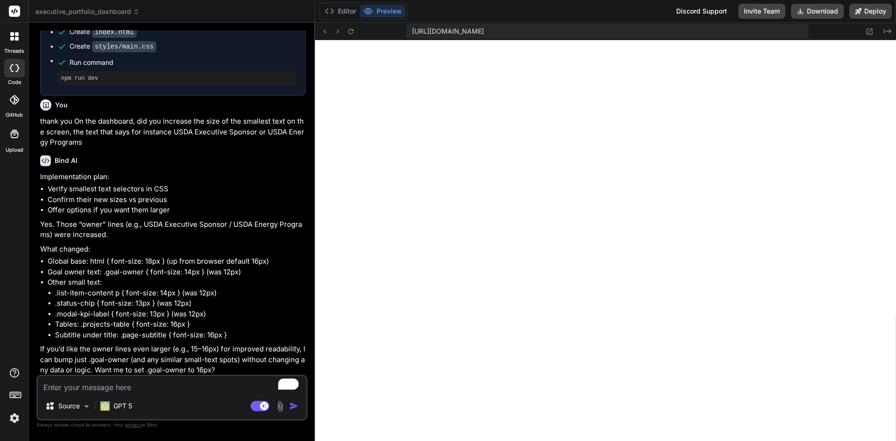
click at [135, 388] on textarea "To enrich screen reader interactions, please activate Accessibility in Grammarl…" at bounding box center [172, 384] width 268 height 17
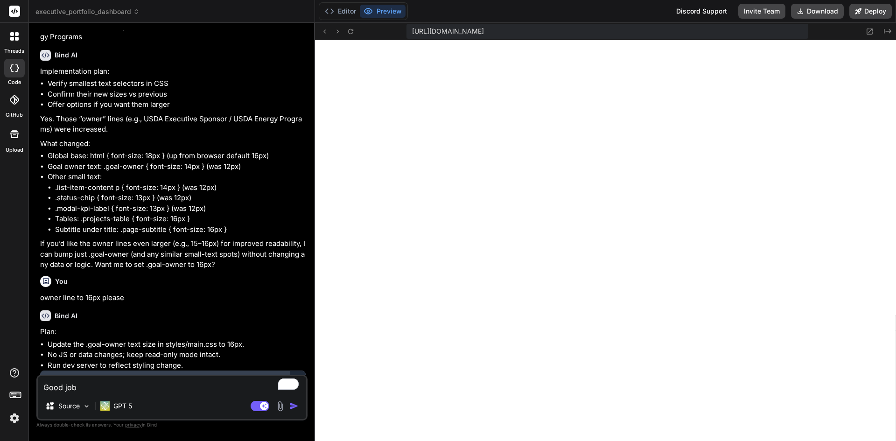
scroll to position [3065, 0]
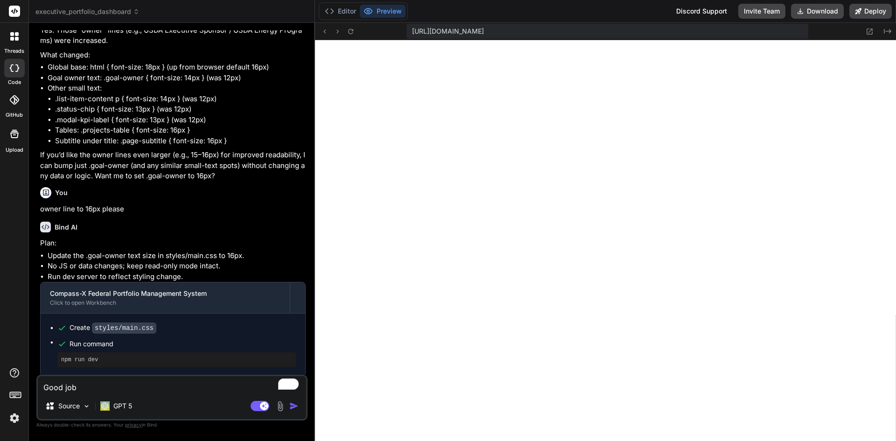
click at [17, 419] on img at bounding box center [15, 418] width 16 height 16
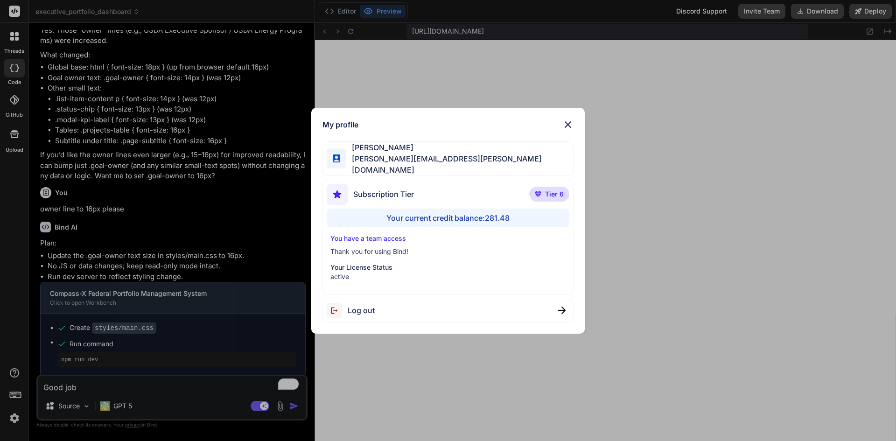
click at [683, 178] on div "My profile Anthony Veltri anthony.j.veltri@gmail.com Subscription Tier Tier 6 Y…" at bounding box center [448, 220] width 896 height 441
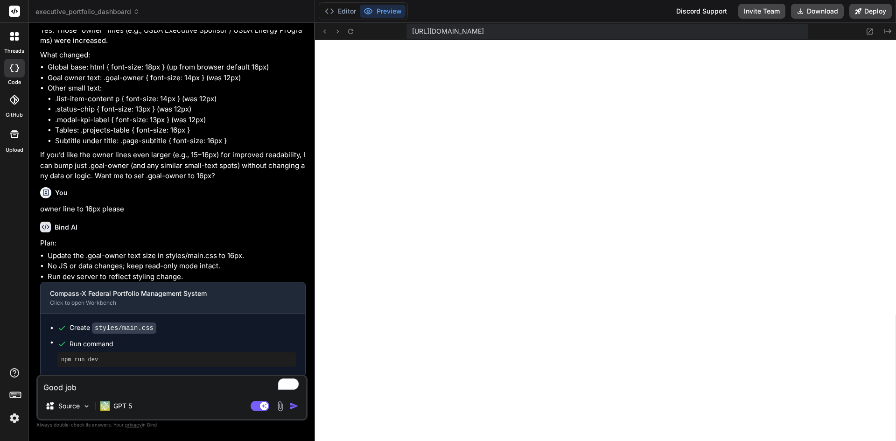
click at [152, 383] on textarea "Good job" at bounding box center [172, 384] width 268 height 17
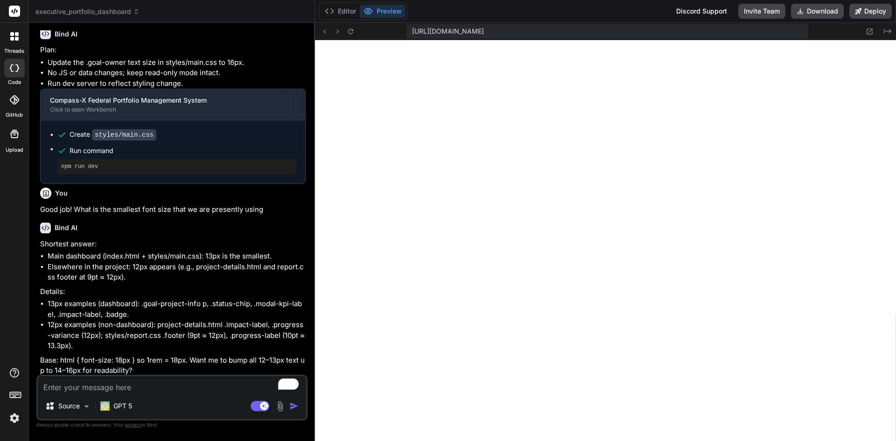
scroll to position [3259, 0]
click at [170, 383] on textarea "To enrich screen reader interactions, please activate Accessibility in Grammarl…" at bounding box center [172, 384] width 268 height 17
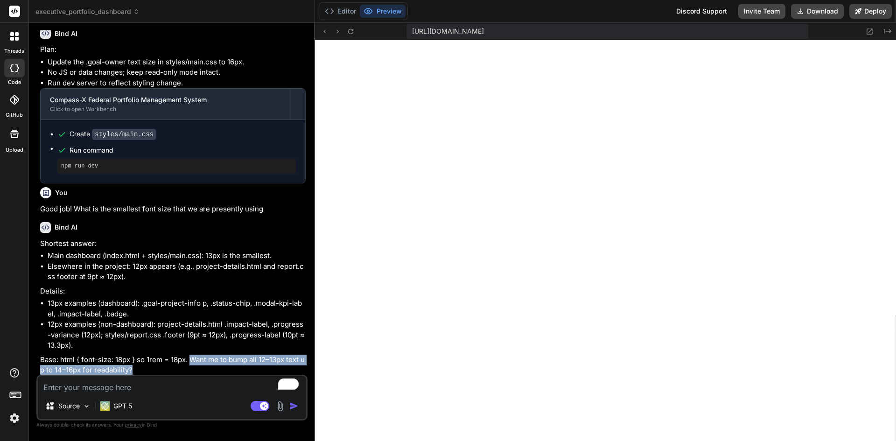
drag, startPoint x: 191, startPoint y: 356, endPoint x: 241, endPoint y: 365, distance: 51.2
click at [241, 365] on p "Base: html { font-size: 18px } so 1rem = 18px. Want me to bump all 12–13px text…" at bounding box center [172, 365] width 265 height 21
copy p "Want me to bump all 12–13px text up to 14–16px for readability?"
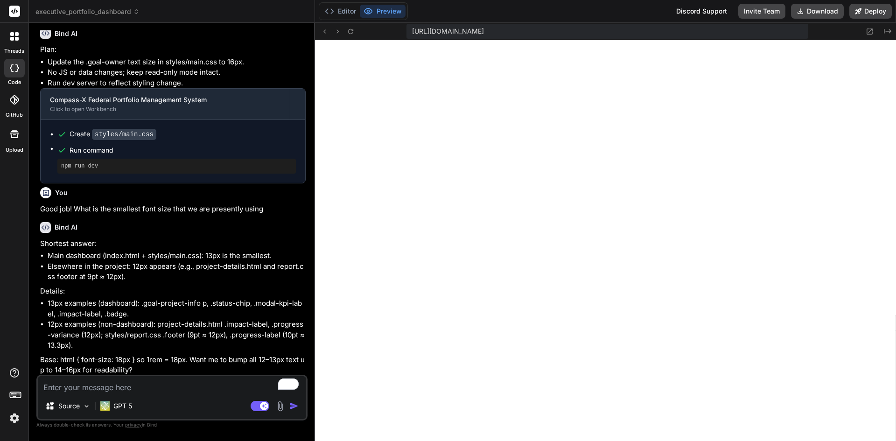
click at [216, 384] on textarea "To enrich screen reader interactions, please activate Accessibility in Grammarl…" at bounding box center [172, 384] width 268 height 17
paste textarea "Want me to bump all 12–13px text up to 14–16px for readability?"
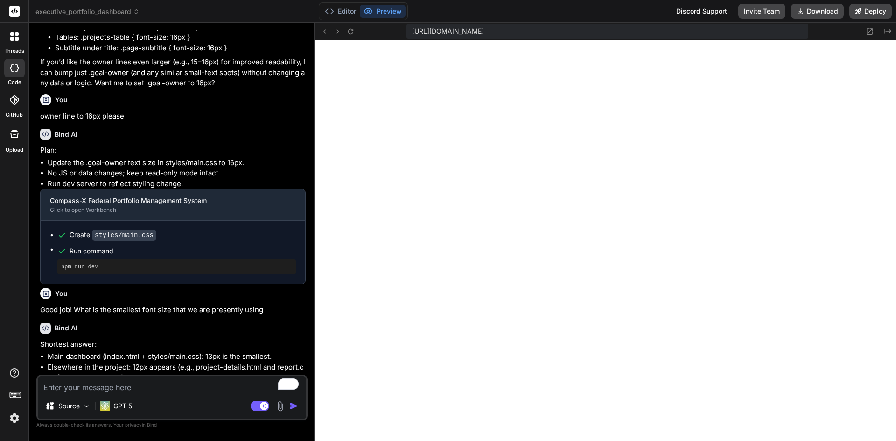
scroll to position [2925, 0]
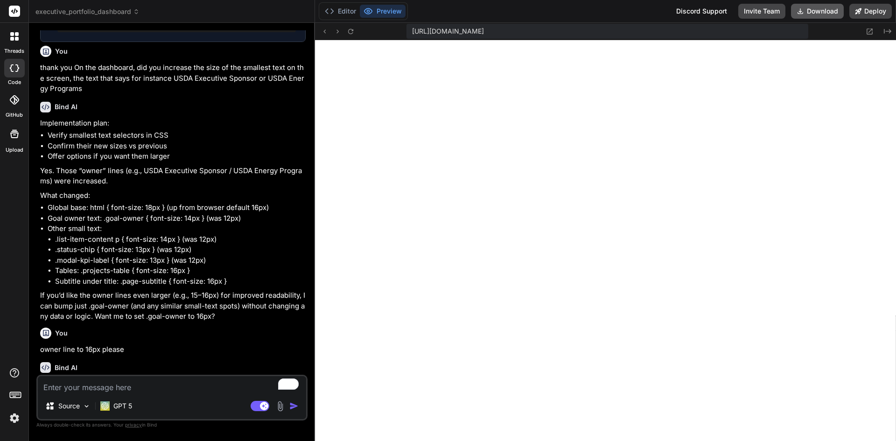
click at [821, 5] on button "Download" at bounding box center [817, 11] width 53 height 15
click at [875, 10] on button "Deploy" at bounding box center [870, 11] width 42 height 15
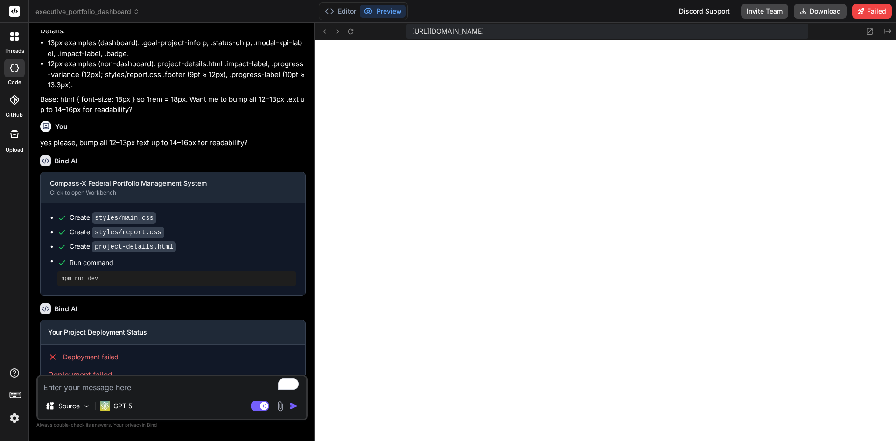
scroll to position [3545, 0]
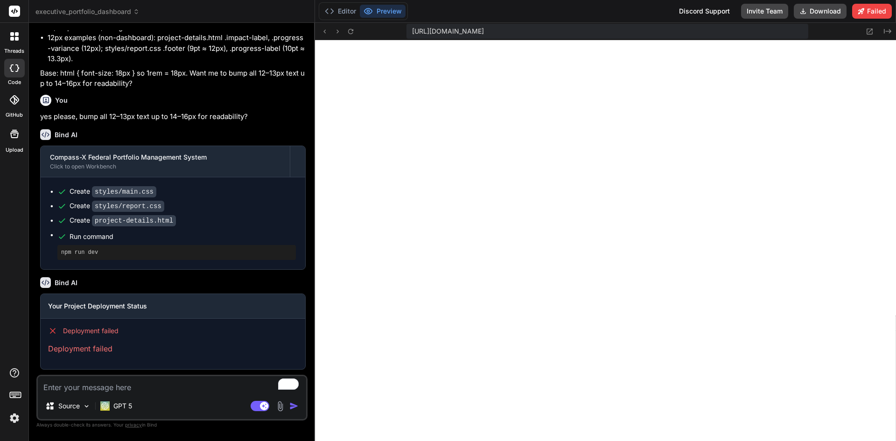
click at [14, 101] on icon at bounding box center [14, 99] width 9 height 9
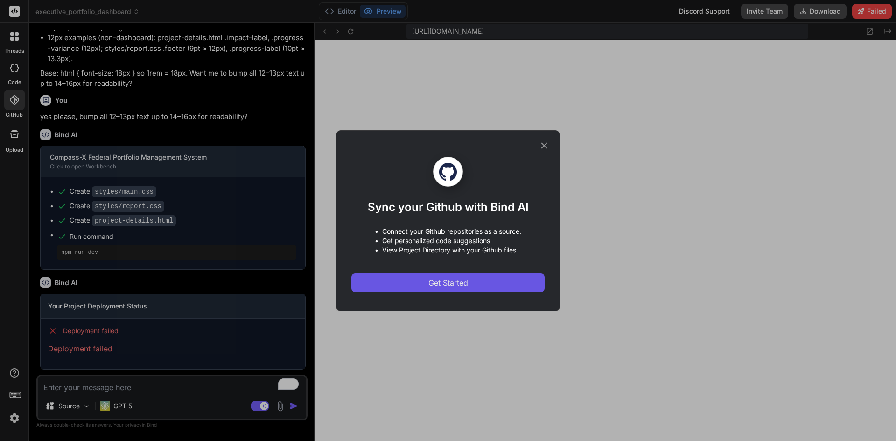
click at [389, 287] on button "Get Started" at bounding box center [447, 282] width 193 height 19
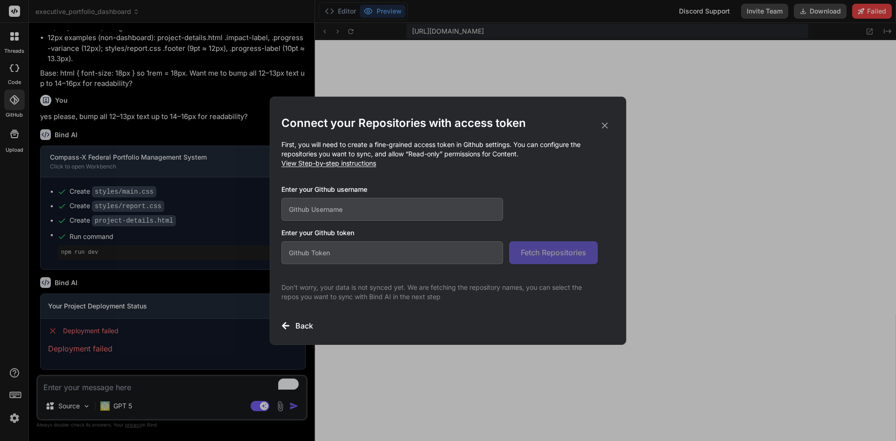
click at [367, 202] on input "text" at bounding box center [392, 209] width 222 height 23
click at [361, 263] on input "text" at bounding box center [392, 252] width 222 height 23
click at [297, 208] on input "text" at bounding box center [392, 209] width 222 height 23
paste input "anthonyj-vl"
click at [362, 166] on span "View Step-by-step instructions" at bounding box center [328, 163] width 95 height 8
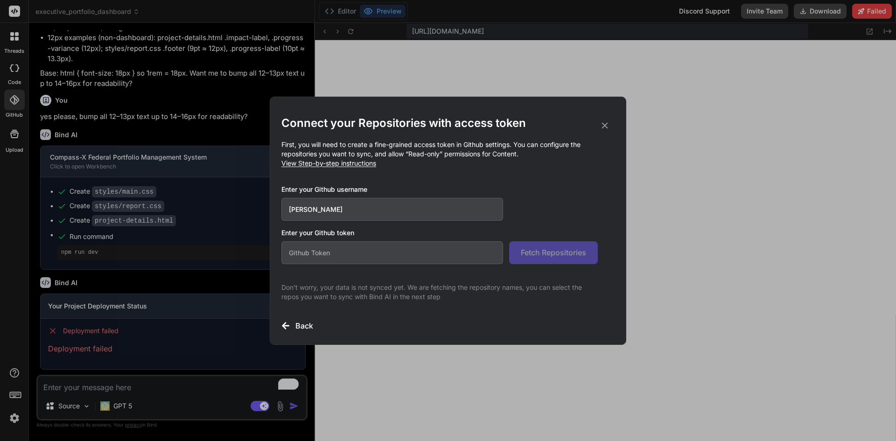
click at [604, 126] on icon at bounding box center [605, 125] width 10 height 10
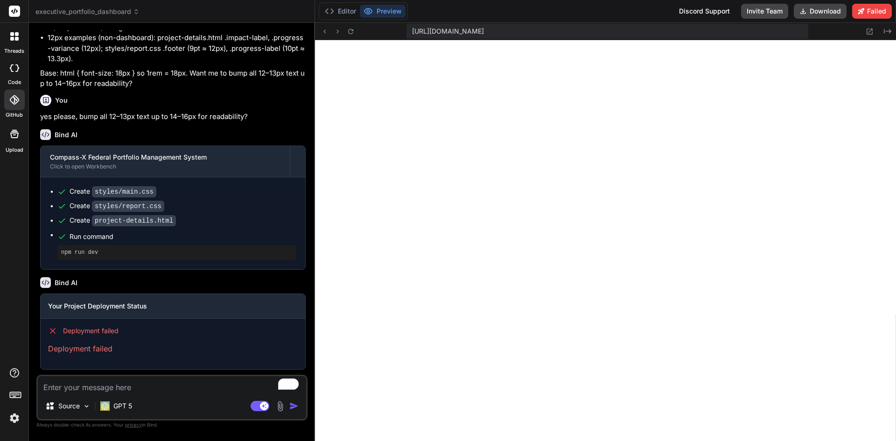
click at [137, 15] on span "executive_portfolio_dashboard" at bounding box center [87, 11] width 104 height 9
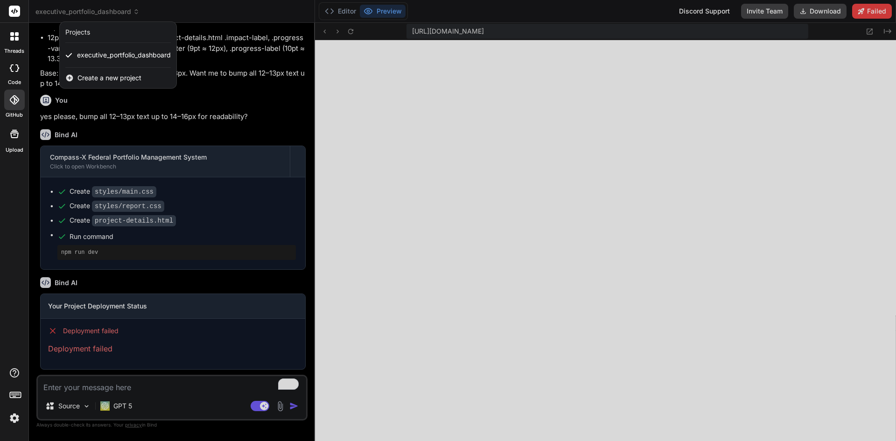
click at [561, 8] on div at bounding box center [448, 220] width 896 height 441
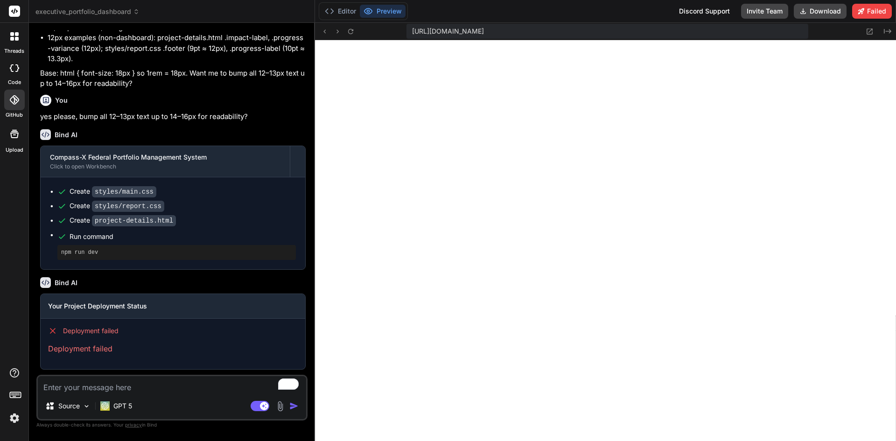
click at [132, 17] on header "executive_portfolio_dashboard Created with Pixso." at bounding box center [172, 11] width 286 height 23
click at [132, 9] on span "executive_portfolio_dashboard" at bounding box center [87, 11] width 104 height 9
